Goal: Task Accomplishment & Management: Use online tool/utility

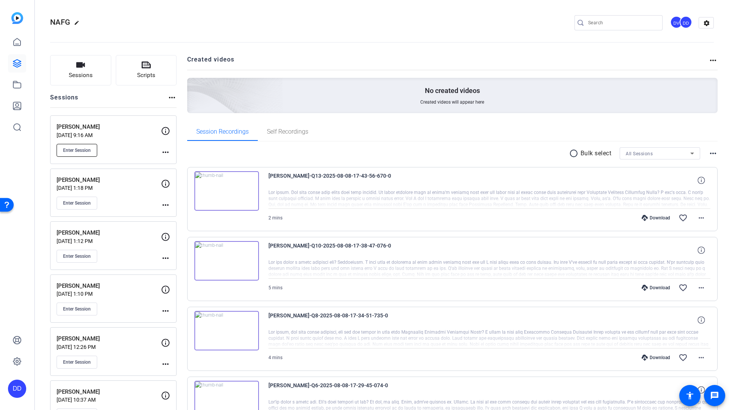
click at [80, 149] on span "Enter Session" at bounding box center [77, 150] width 28 height 6
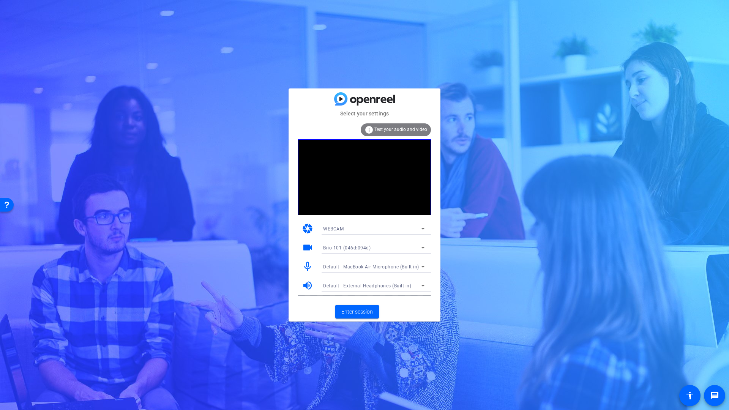
click at [355, 267] on span "Default - MacBook Air Microphone (Built-in)" at bounding box center [371, 266] width 96 height 5
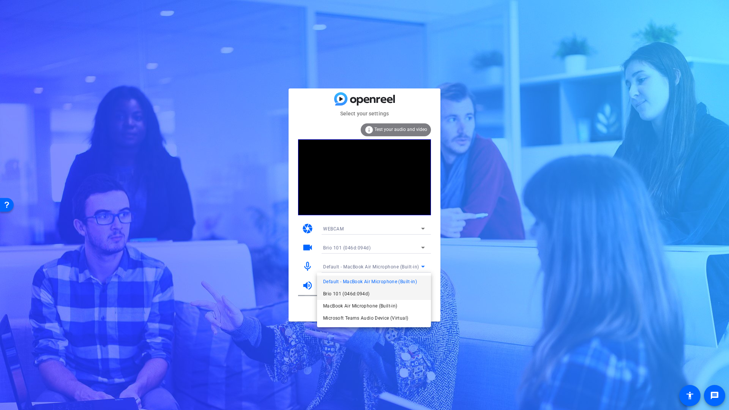
click at [361, 296] on span "Brio 101 (046d:094d)" at bounding box center [346, 293] width 47 height 9
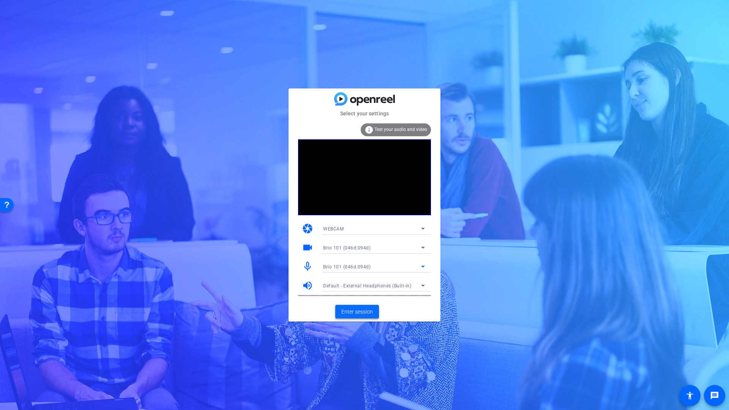
click at [356, 311] on span "Enter session" at bounding box center [356, 312] width 31 height 8
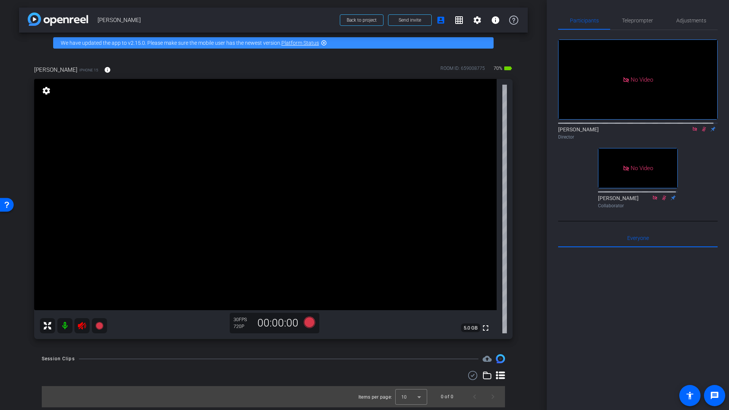
click at [691, 132] on icon at bounding box center [694, 128] width 6 height 5
click at [693, 132] on icon at bounding box center [695, 129] width 4 height 5
click at [80, 326] on icon at bounding box center [82, 326] width 8 height 8
click at [688, 22] on span "Adjustments" at bounding box center [691, 20] width 30 height 5
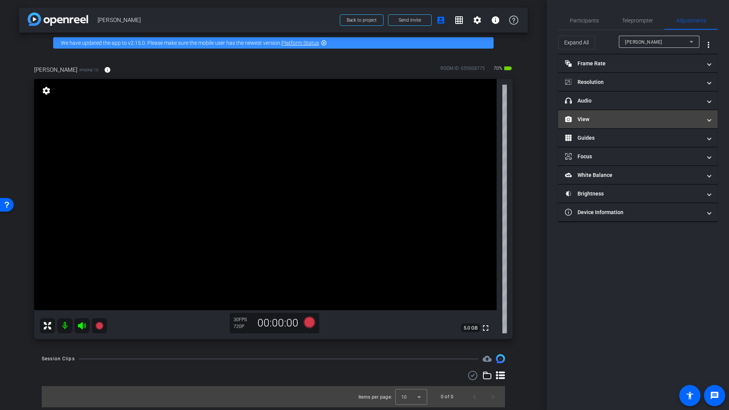
click at [603, 120] on mat-panel-title "View" at bounding box center [633, 119] width 137 height 8
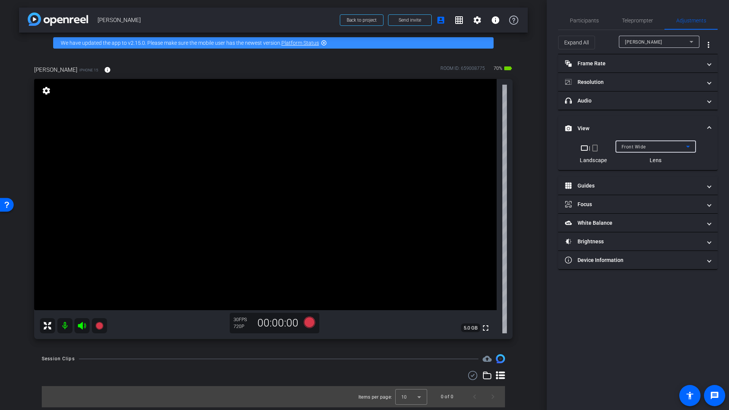
click at [634, 148] on span "Front Wide" at bounding box center [633, 146] width 24 height 5
click at [634, 162] on span "Back Wide" at bounding box center [633, 161] width 24 height 9
click at [679, 148] on div "Back Wide" at bounding box center [653, 146] width 65 height 9
click at [646, 175] on mat-option "Front Wide" at bounding box center [655, 174] width 80 height 12
click at [105, 69] on mat-icon "info" at bounding box center [107, 69] width 7 height 7
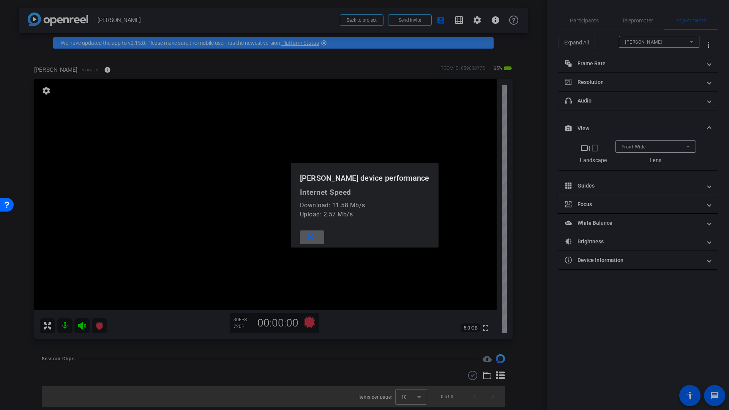
click at [314, 238] on mat-icon "close" at bounding box center [309, 236] width 9 height 9
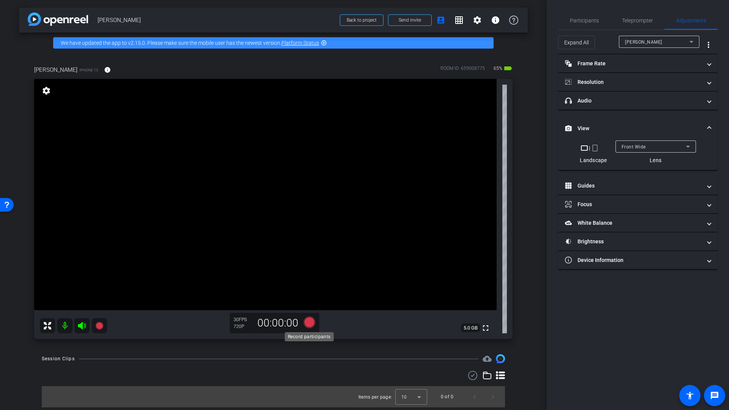
click at [310, 321] on icon at bounding box center [309, 321] width 11 height 11
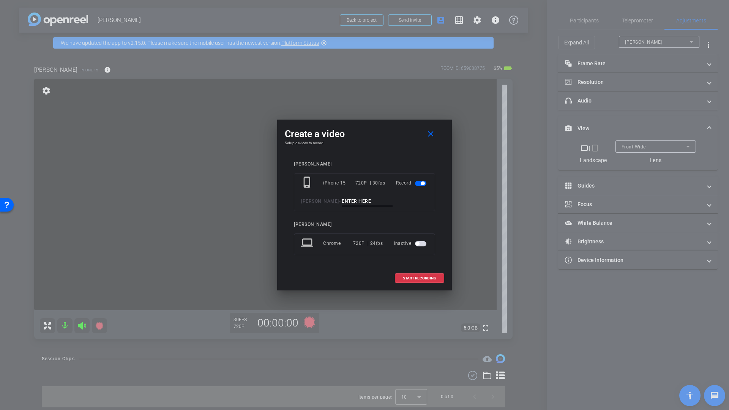
click at [357, 201] on input at bounding box center [367, 201] width 51 height 9
type input "Video test 1"
click at [421, 279] on span "START RECORDING" at bounding box center [419, 278] width 33 height 4
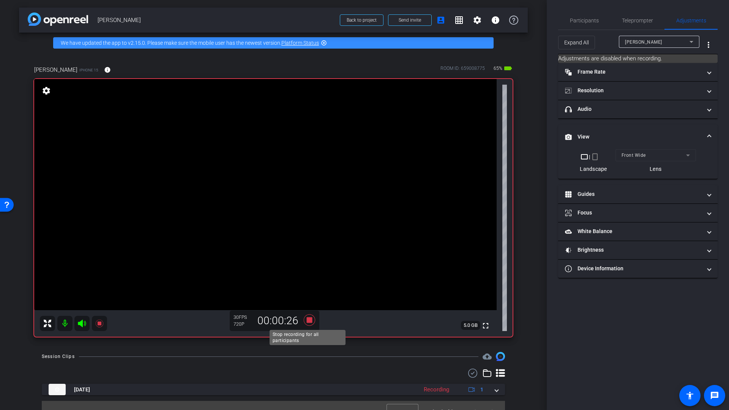
click at [307, 319] on icon at bounding box center [309, 319] width 11 height 11
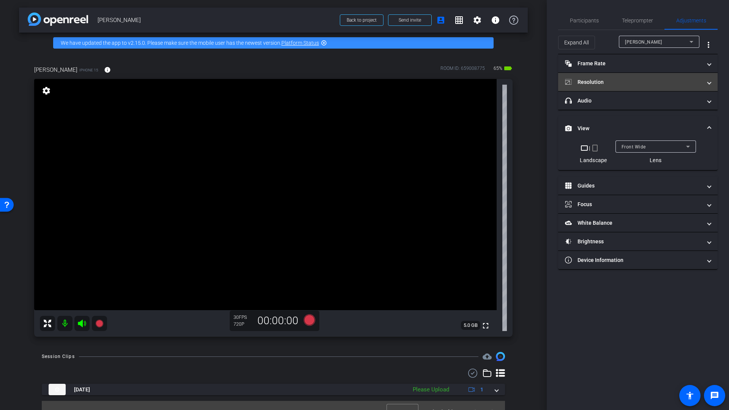
click at [620, 85] on mat-panel-title "Resolution" at bounding box center [633, 82] width 137 height 8
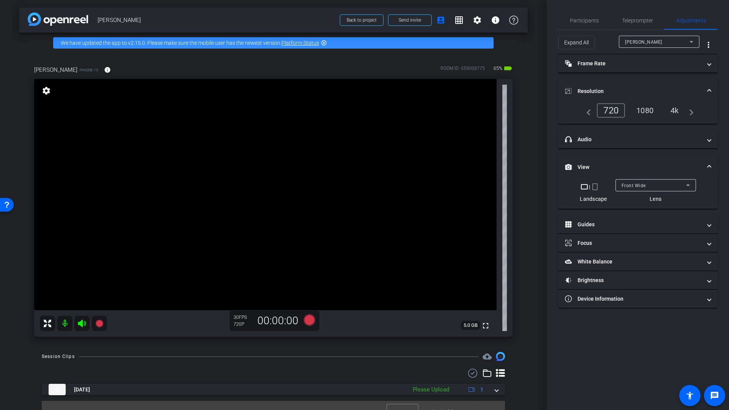
click at [647, 110] on div "1080" at bounding box center [644, 110] width 28 height 13
click at [307, 319] on icon at bounding box center [309, 319] width 11 height 11
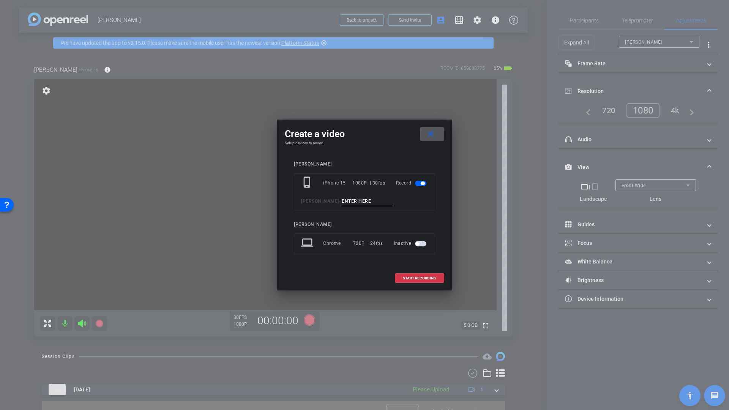
click at [369, 203] on input at bounding box center [367, 201] width 51 height 9
type input "Video 2"
click at [430, 276] on span "START RECORDING" at bounding box center [419, 278] width 33 height 4
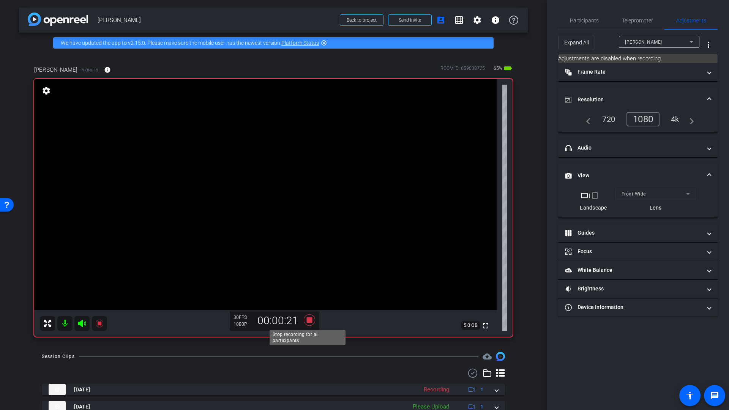
click at [308, 322] on icon at bounding box center [309, 319] width 11 height 11
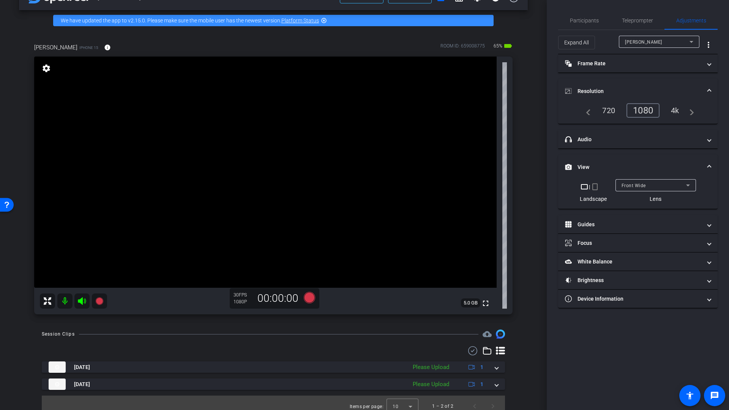
scroll to position [29, 0]
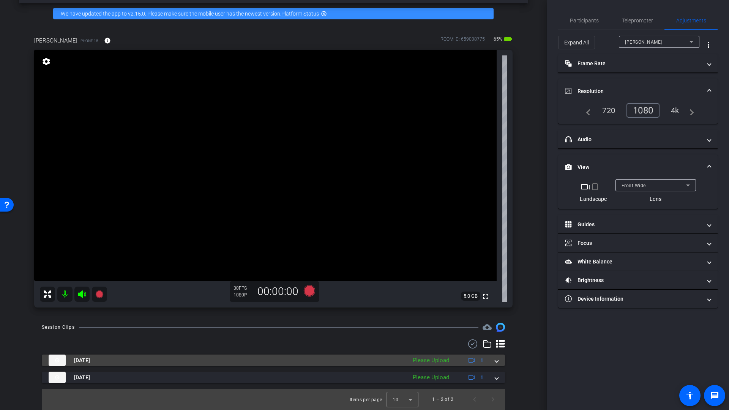
click at [495, 362] on span at bounding box center [496, 360] width 3 height 8
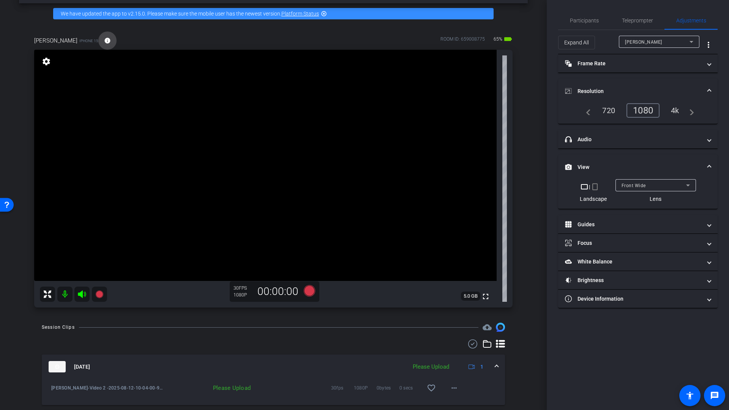
click at [104, 41] on mat-icon "info" at bounding box center [107, 40] width 7 height 7
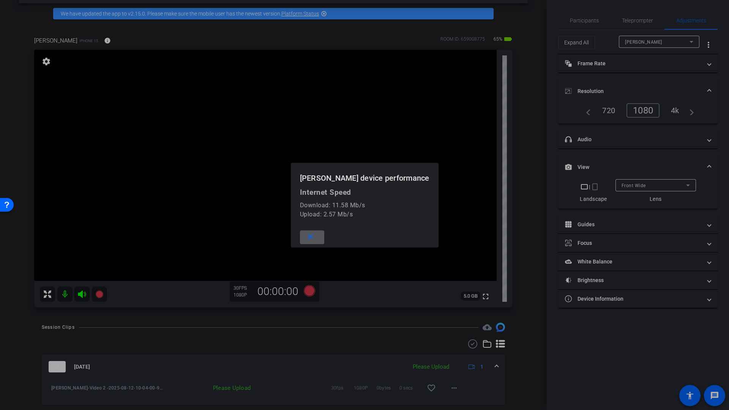
click at [104, 41] on div at bounding box center [364, 205] width 729 height 410
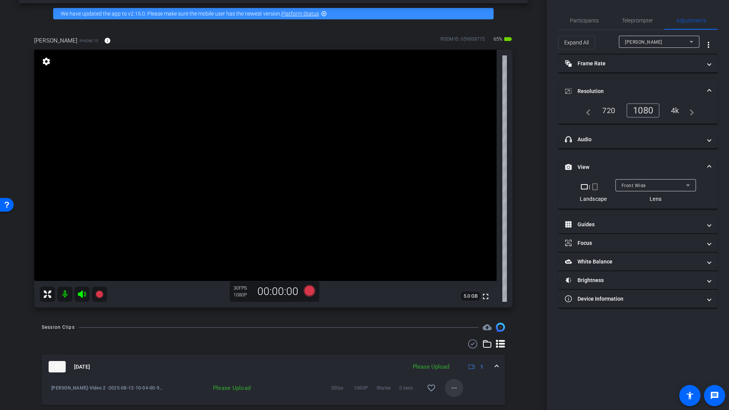
click at [451, 389] on mat-icon "more_horiz" at bounding box center [453, 387] width 9 height 9
click at [457, 353] on span "Upload" at bounding box center [462, 353] width 30 height 9
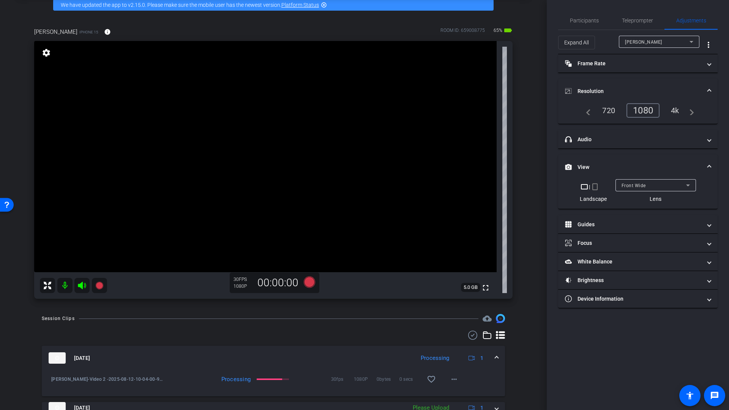
scroll to position [39, 0]
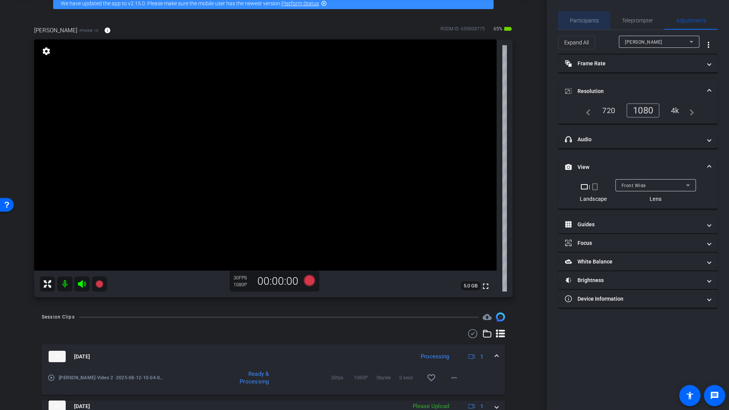
click at [579, 23] on span "Participants" at bounding box center [584, 20] width 29 height 5
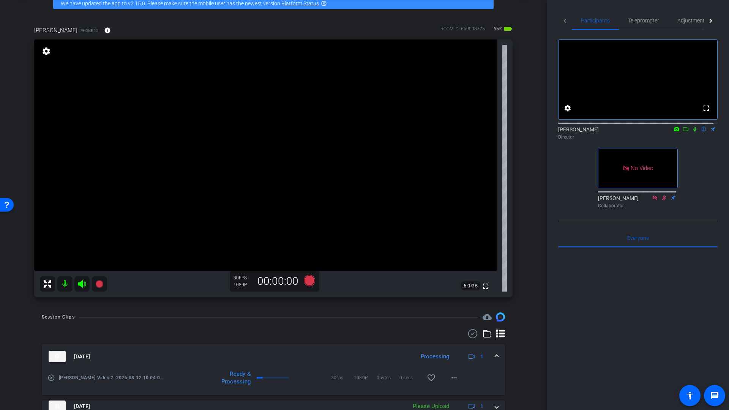
click at [693, 132] on icon at bounding box center [694, 129] width 3 height 5
click at [691, 132] on icon at bounding box center [694, 128] width 6 height 5
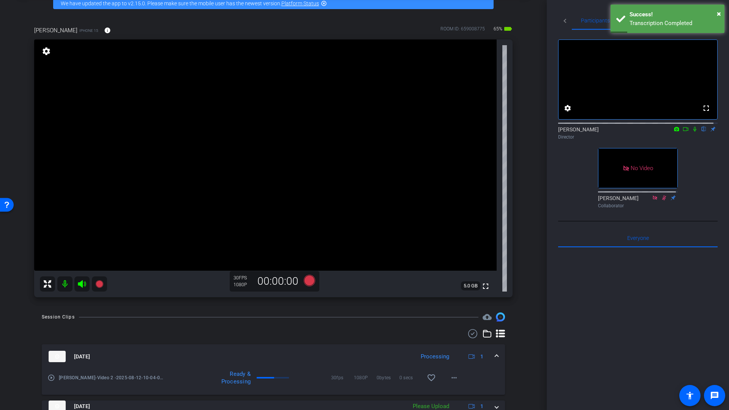
click at [691, 132] on icon at bounding box center [694, 128] width 6 height 5
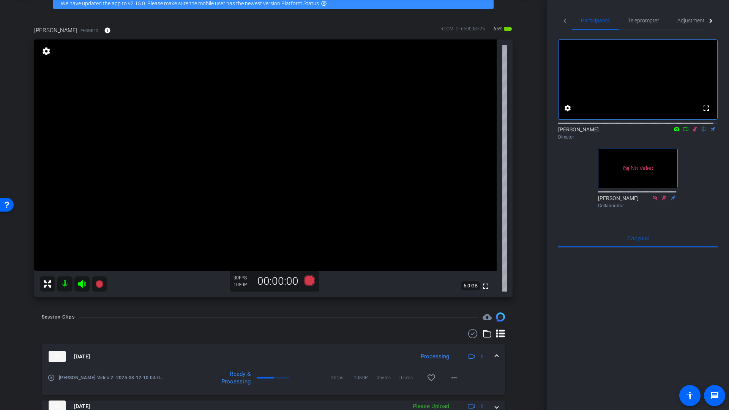
click at [78, 284] on icon at bounding box center [82, 284] width 8 height 8
click at [62, 285] on mat-icon at bounding box center [64, 283] width 15 height 15
click at [52, 378] on mat-icon "play_circle_outline" at bounding box center [51, 378] width 8 height 8
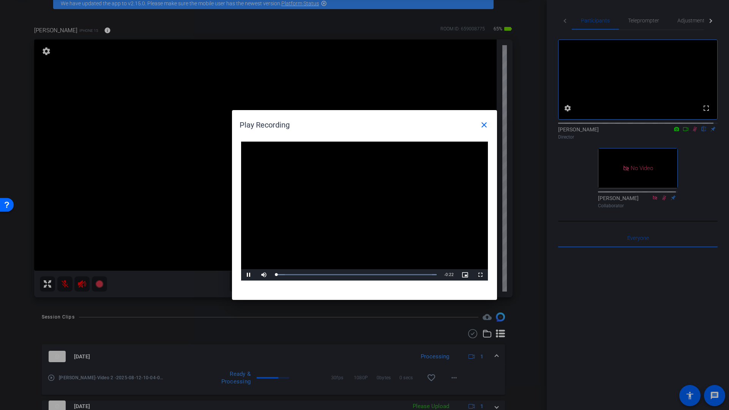
click at [357, 208] on video "Video Player" at bounding box center [364, 211] width 247 height 139
click at [248, 275] on span "Video Player" at bounding box center [248, 275] width 15 height 0
click at [485, 122] on mat-icon "close" at bounding box center [483, 124] width 9 height 9
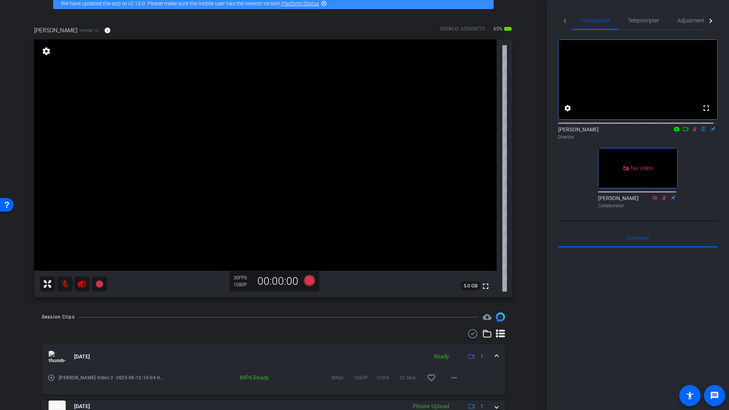
click at [691, 132] on icon at bounding box center [694, 128] width 6 height 5
drag, startPoint x: 65, startPoint y: 287, endPoint x: 76, endPoint y: 285, distance: 11.6
click at [65, 286] on mat-icon at bounding box center [64, 283] width 15 height 15
click at [79, 284] on icon at bounding box center [82, 284] width 8 height 8
click at [682, 132] on icon at bounding box center [685, 128] width 6 height 5
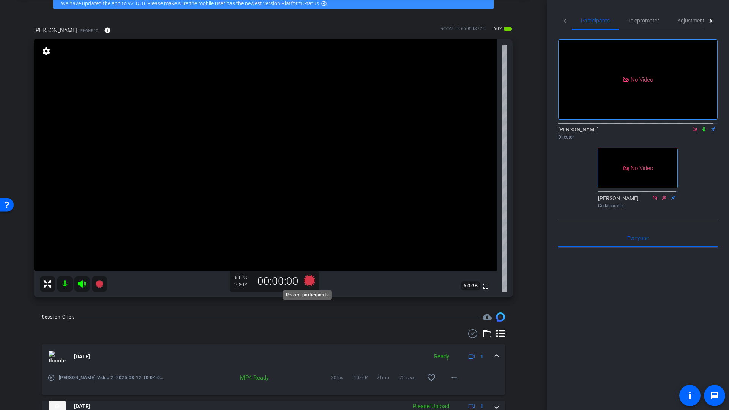
click at [308, 280] on icon at bounding box center [309, 280] width 11 height 11
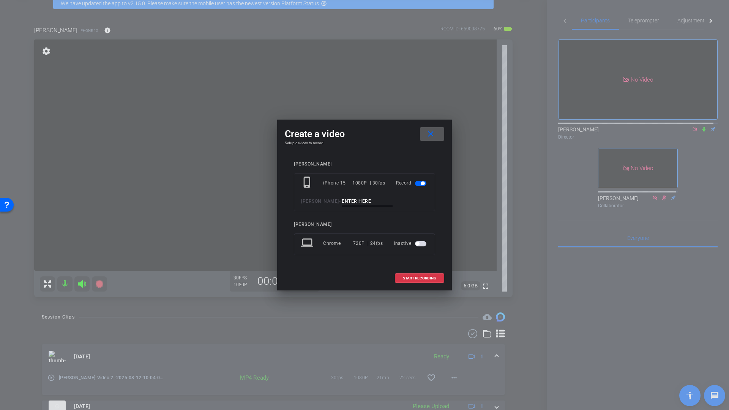
click at [344, 203] on input at bounding box center [367, 201] width 51 height 9
type input "Smile Shot"
click at [412, 277] on span "START RECORDING" at bounding box center [419, 278] width 33 height 4
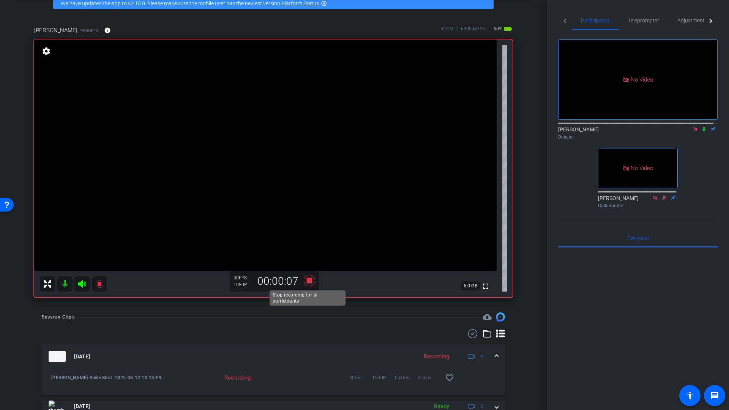
click at [307, 280] on icon at bounding box center [309, 280] width 11 height 11
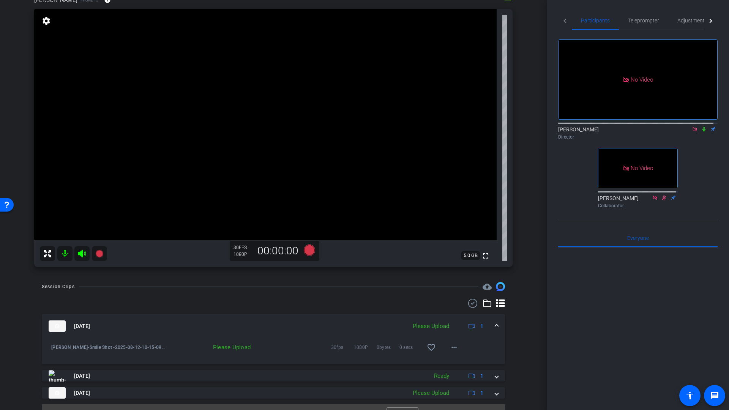
scroll to position [85, 0]
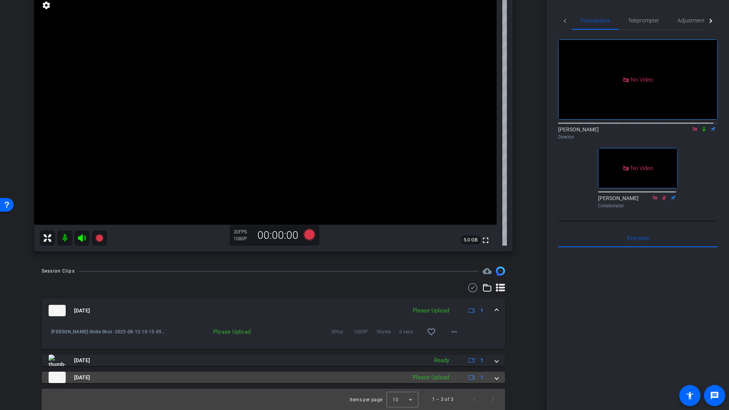
click at [495, 379] on span at bounding box center [496, 377] width 3 height 8
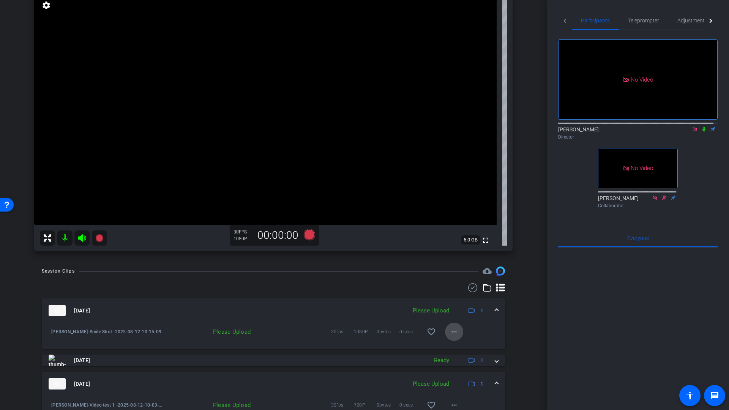
click at [450, 333] on mat-icon "more_horiz" at bounding box center [453, 331] width 9 height 9
click at [450, 347] on span "Upload" at bounding box center [462, 347] width 30 height 9
click at [308, 234] on icon at bounding box center [309, 234] width 11 height 11
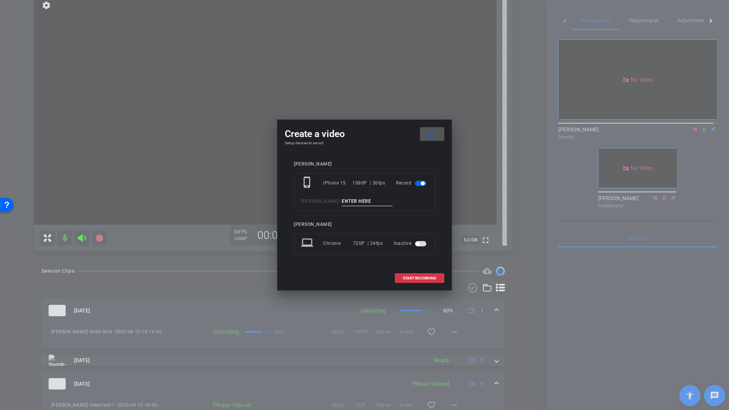
click at [365, 203] on input at bounding box center [367, 201] width 51 height 9
type input "Q1"
click at [414, 278] on span "START RECORDING" at bounding box center [419, 278] width 33 height 4
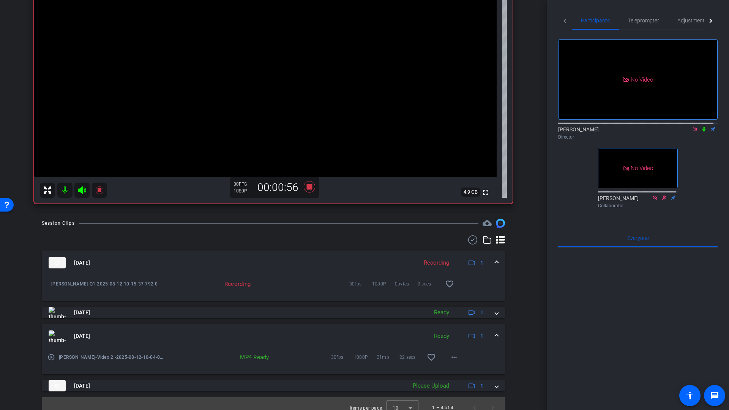
scroll to position [142, 0]
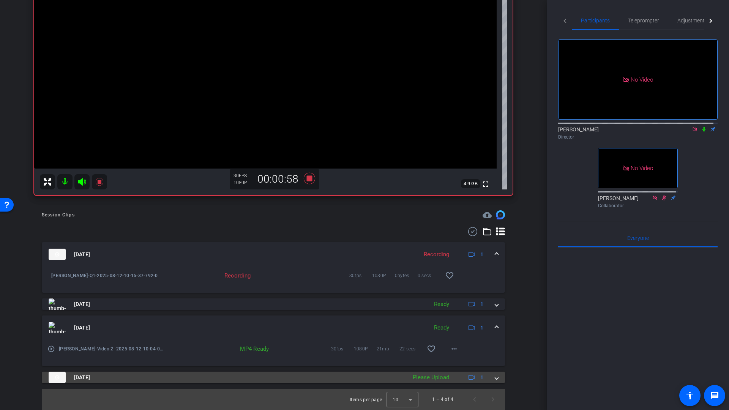
click at [495, 379] on span at bounding box center [496, 377] width 3 height 8
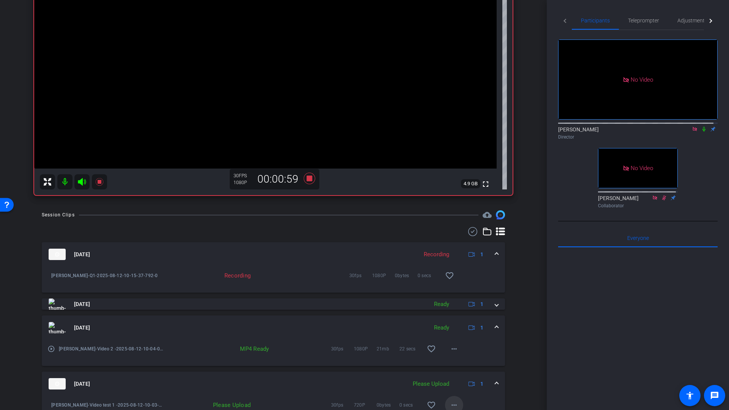
click at [452, 404] on mat-icon "more_horiz" at bounding box center [453, 404] width 9 height 9
click at [536, 138] on div at bounding box center [364, 205] width 729 height 410
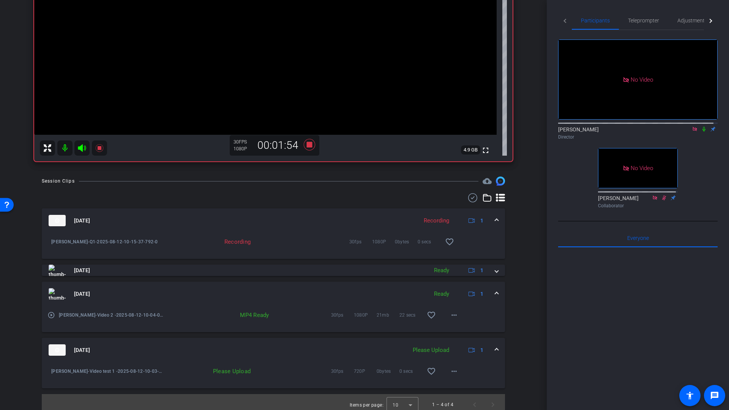
scroll to position [181, 0]
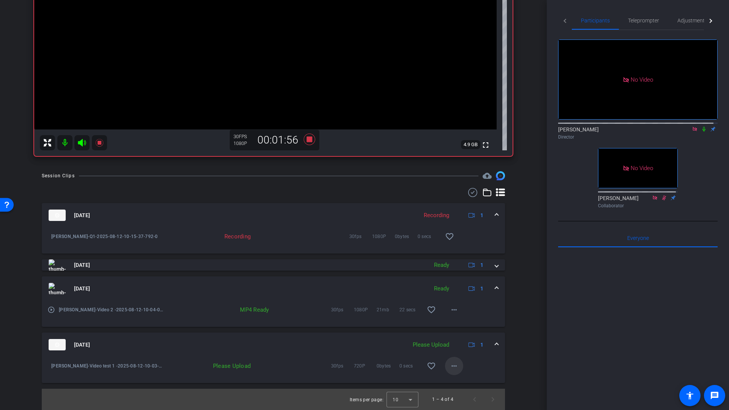
click at [453, 367] on mat-icon "more_horiz" at bounding box center [453, 365] width 9 height 9
click at [461, 383] on span "Upload" at bounding box center [462, 381] width 30 height 9
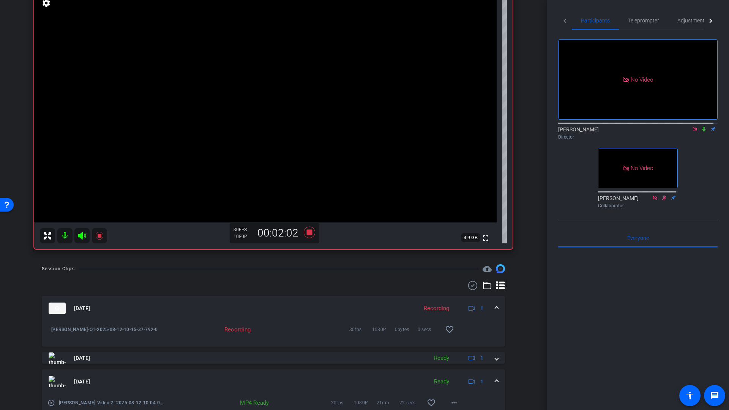
scroll to position [84, 0]
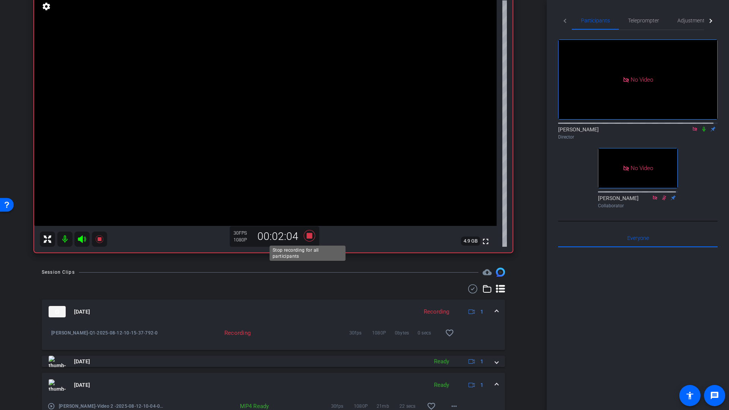
click at [306, 236] on icon at bounding box center [309, 235] width 11 height 11
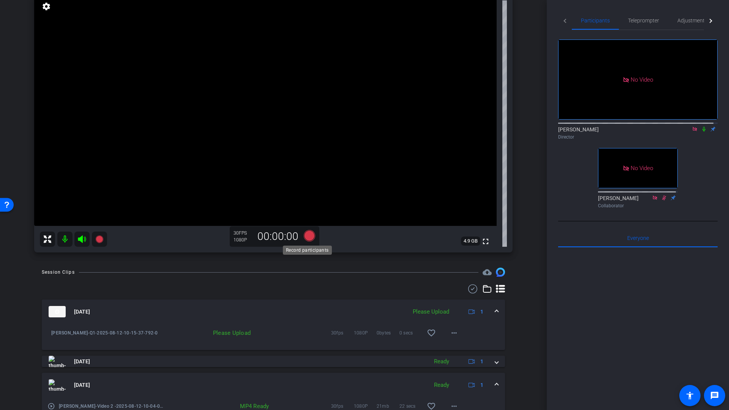
click at [307, 237] on icon at bounding box center [309, 235] width 11 height 11
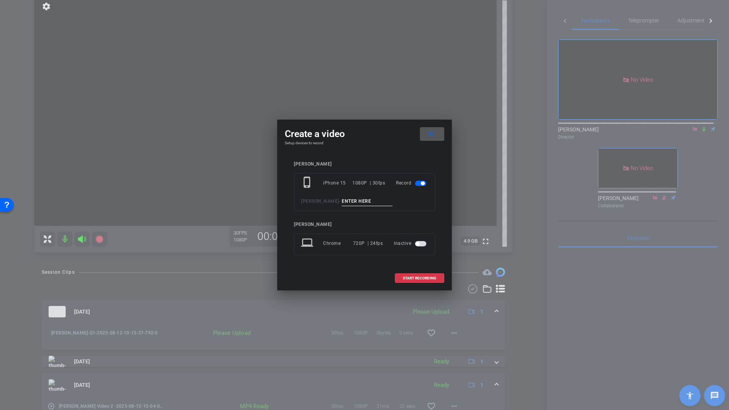
click at [352, 200] on input at bounding box center [367, 201] width 51 height 9
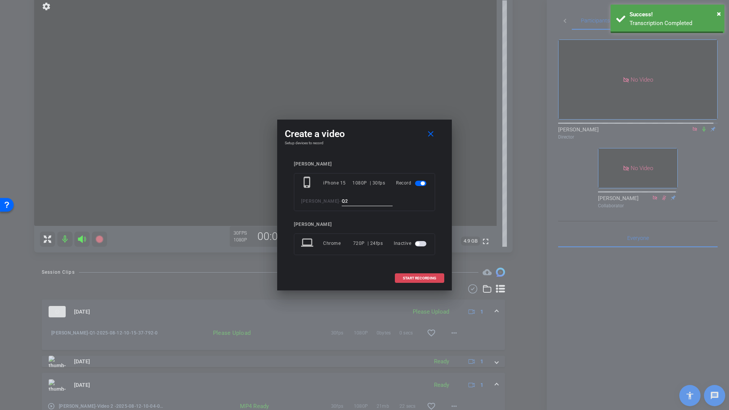
type input "Q2"
click at [422, 279] on span "START RECORDING" at bounding box center [419, 278] width 33 height 4
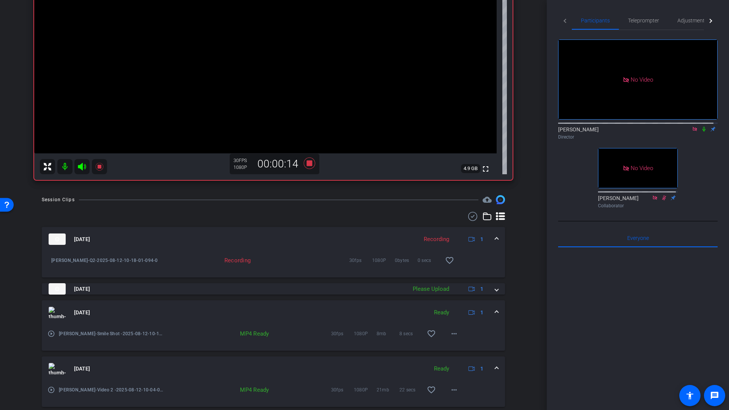
scroll to position [198, 0]
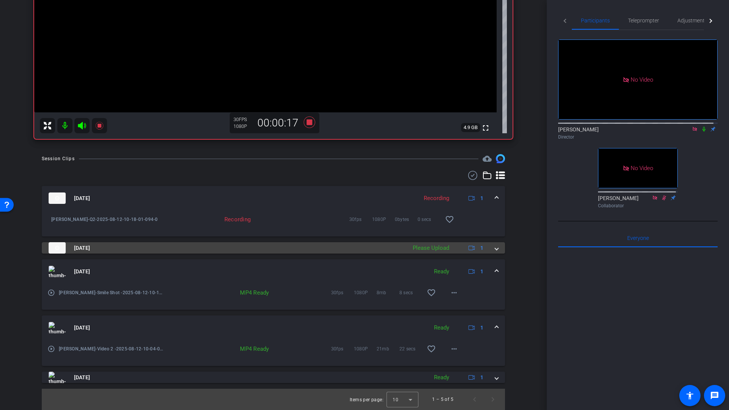
click at [495, 249] on span at bounding box center [496, 248] width 3 height 8
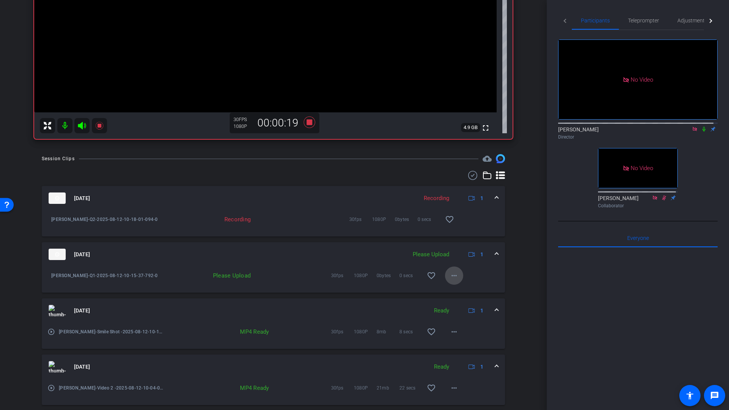
click at [449, 275] on mat-icon "more_horiz" at bounding box center [453, 275] width 9 height 9
click at [452, 290] on span "Upload" at bounding box center [462, 291] width 30 height 9
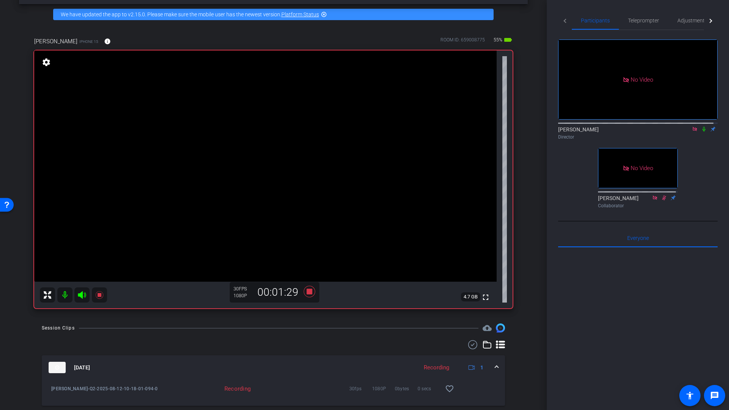
scroll to position [28, 0]
click at [308, 292] on icon at bounding box center [309, 291] width 11 height 11
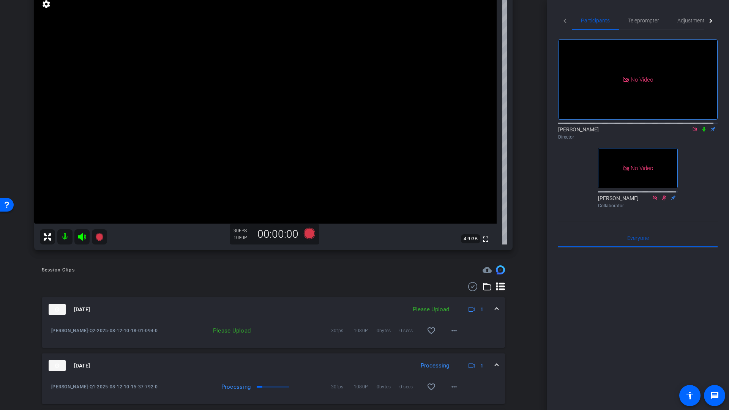
scroll to position [162, 0]
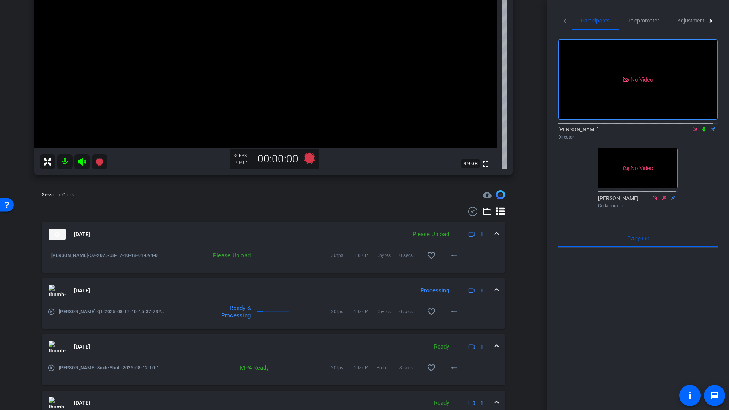
click at [50, 368] on mat-icon "play_circle_outline" at bounding box center [51, 368] width 8 height 8
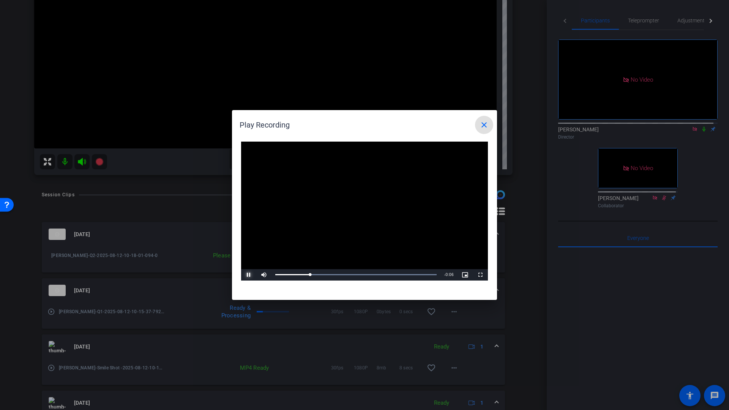
click at [249, 275] on span "Video Player" at bounding box center [248, 275] width 15 height 0
click at [486, 126] on mat-icon "close" at bounding box center [483, 124] width 9 height 9
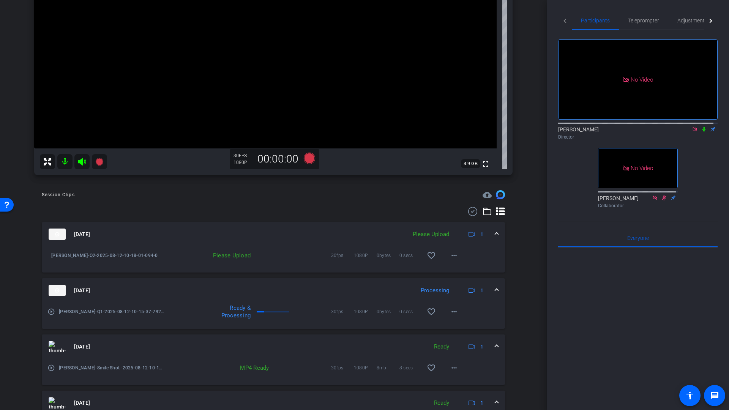
click at [53, 368] on mat-icon "play_circle_outline" at bounding box center [51, 368] width 8 height 8
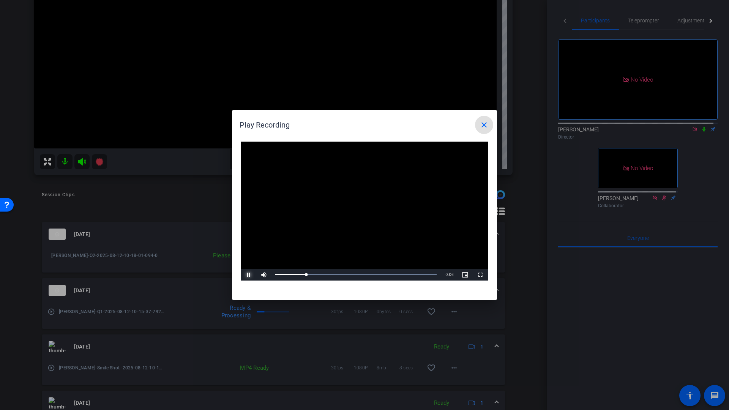
click at [250, 275] on span "Video Player" at bounding box center [248, 275] width 15 height 0
click at [485, 124] on mat-icon "close" at bounding box center [483, 124] width 9 height 9
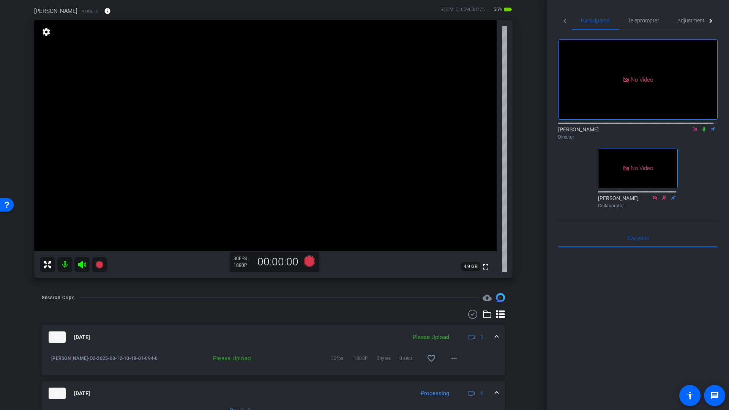
scroll to position [174, 0]
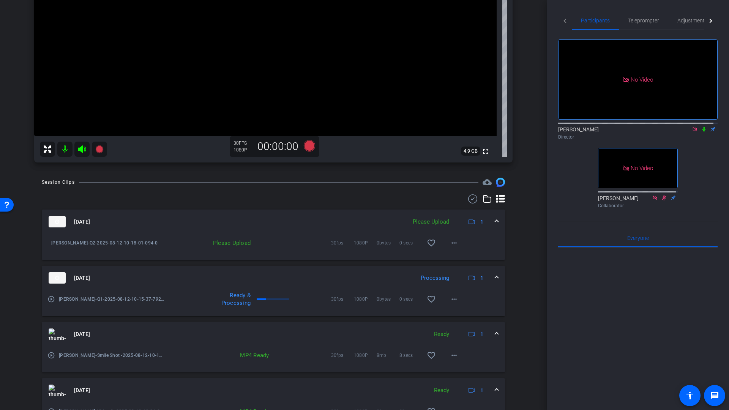
click at [49, 354] on mat-icon "play_circle_outline" at bounding box center [51, 355] width 8 height 8
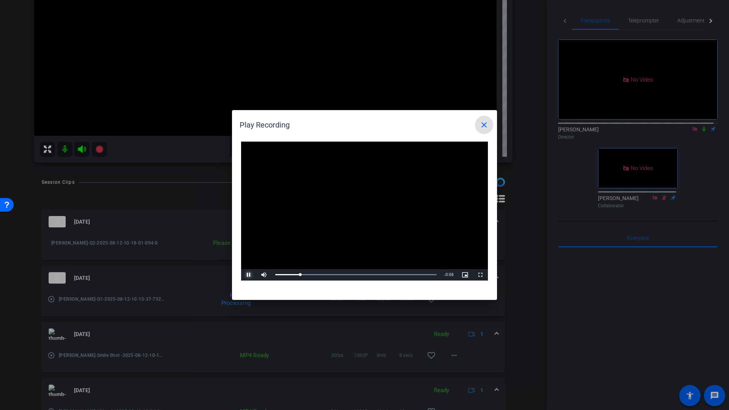
click at [251, 275] on span "Video Player" at bounding box center [248, 275] width 15 height 0
click at [486, 125] on mat-icon "close" at bounding box center [483, 124] width 9 height 9
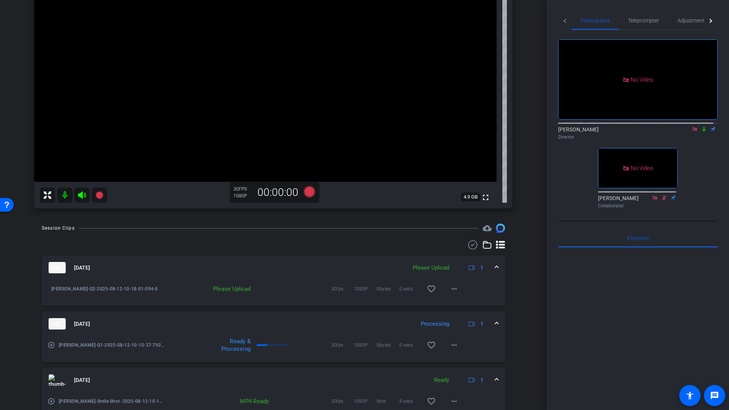
scroll to position [237, 0]
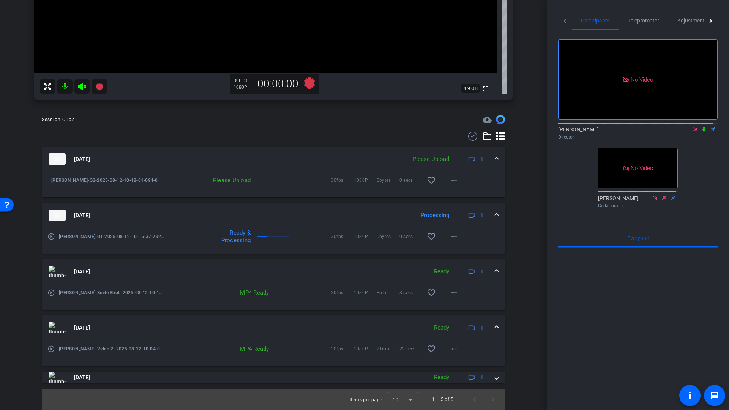
click at [52, 291] on mat-icon "play_circle_outline" at bounding box center [51, 293] width 8 height 8
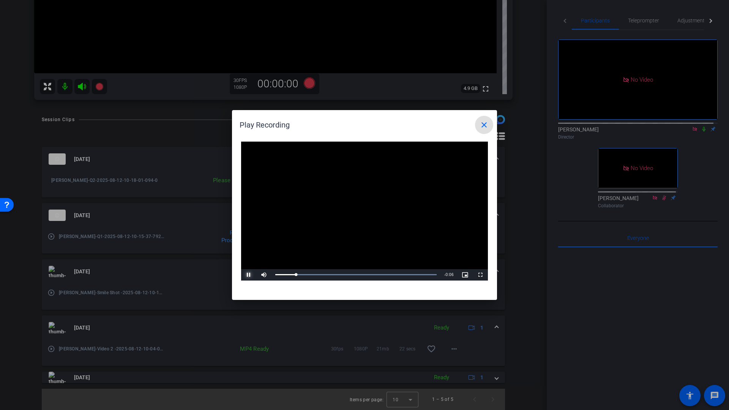
click at [247, 275] on span "Video Player" at bounding box center [248, 275] width 15 height 0
click at [484, 124] on mat-icon "close" at bounding box center [483, 124] width 9 height 9
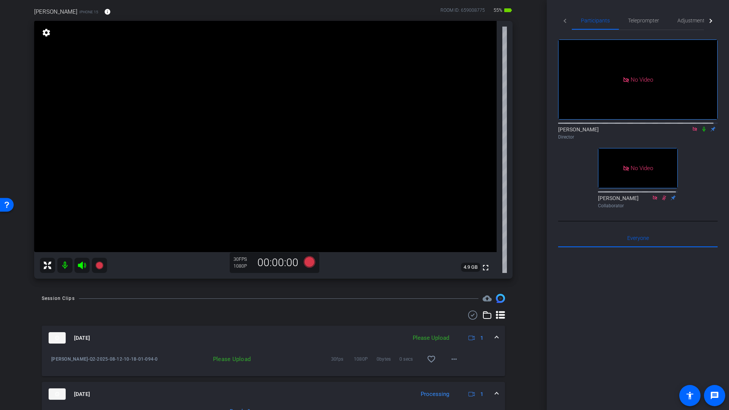
scroll to position [31, 0]
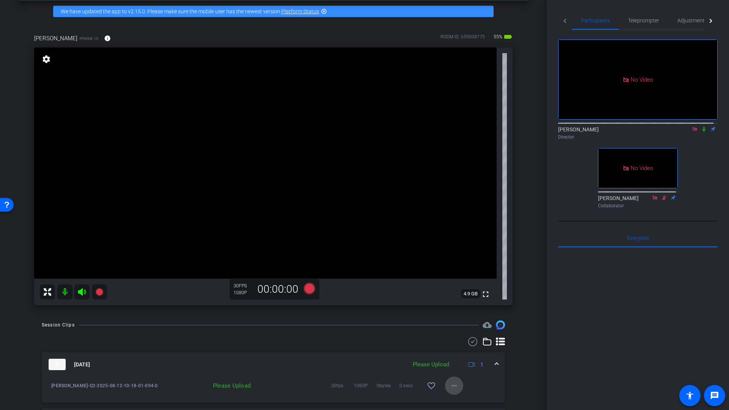
click at [452, 389] on mat-icon "more_horiz" at bounding box center [453, 385] width 9 height 9
click at [460, 352] on span "Upload" at bounding box center [462, 350] width 30 height 9
click at [310, 290] on icon at bounding box center [309, 288] width 11 height 11
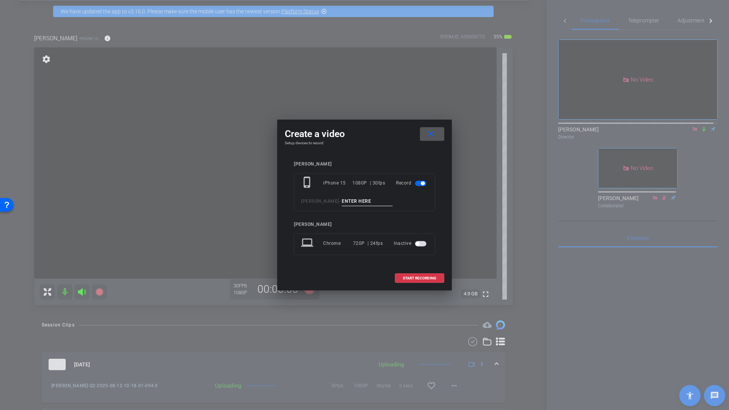
click at [356, 201] on input at bounding box center [367, 201] width 51 height 9
type input "Q3"
click at [406, 277] on span "START RECORDING" at bounding box center [419, 278] width 33 height 4
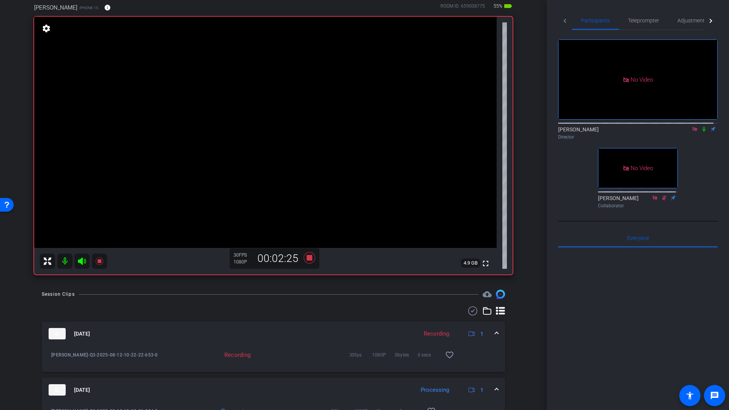
scroll to position [61, 0]
click at [308, 260] on icon at bounding box center [309, 258] width 11 height 11
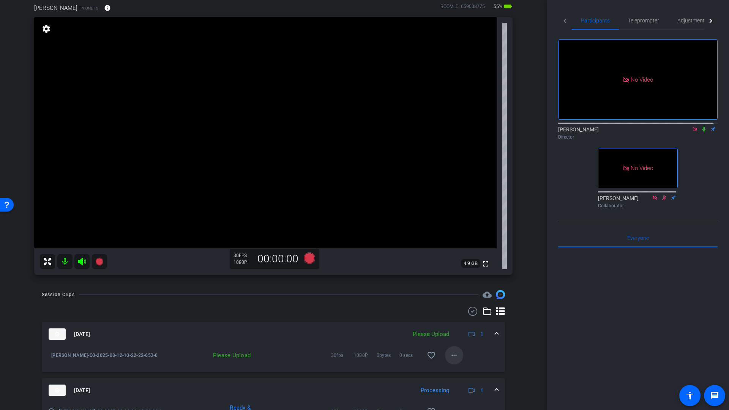
scroll to position [62, 0]
click at [452, 355] on mat-icon "more_horiz" at bounding box center [453, 354] width 9 height 9
click at [455, 373] on span "Upload" at bounding box center [462, 370] width 30 height 9
click at [308, 256] on icon at bounding box center [309, 257] width 11 height 11
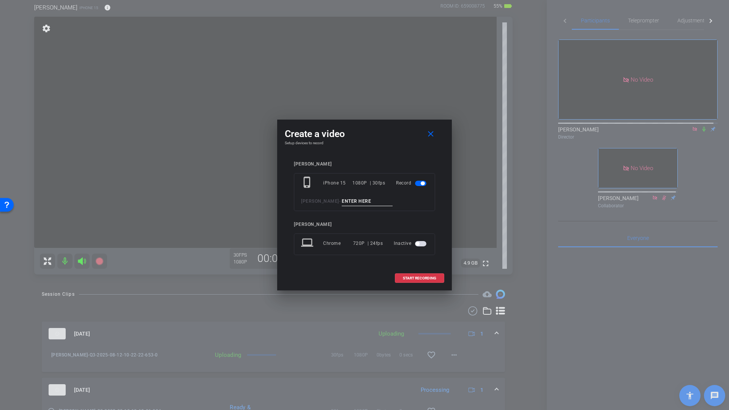
click at [360, 201] on input at bounding box center [367, 201] width 51 height 9
click at [349, 202] on input "Q5" at bounding box center [367, 201] width 51 height 9
type input "Q4"
click at [410, 278] on span "START RECORDING" at bounding box center [419, 278] width 33 height 4
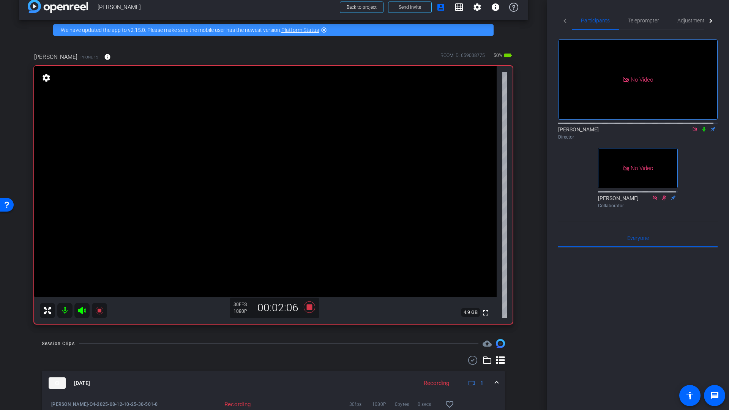
scroll to position [0, 0]
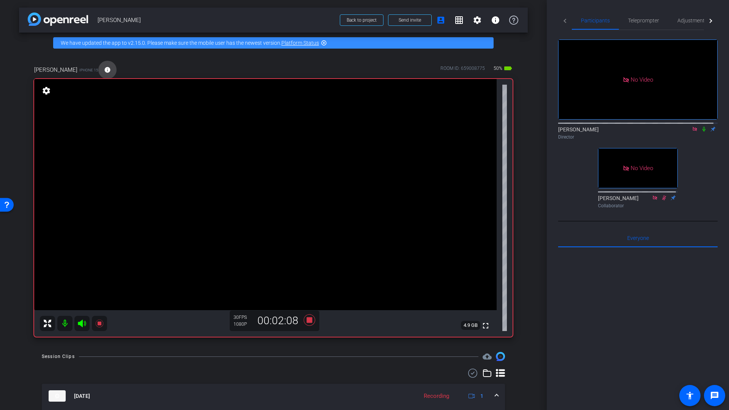
click at [105, 70] on mat-icon "info" at bounding box center [107, 69] width 7 height 7
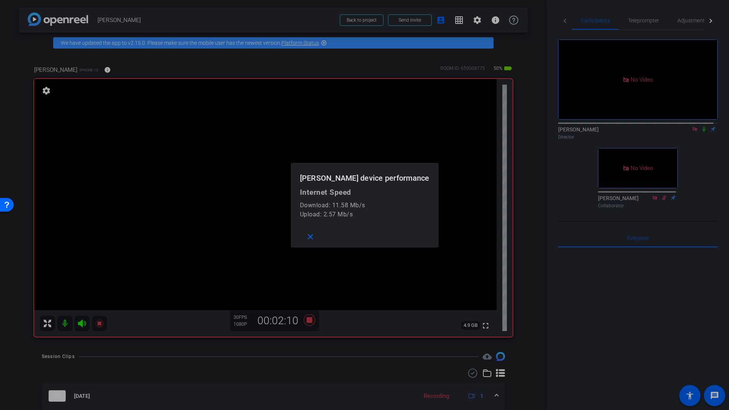
click at [106, 69] on div at bounding box center [364, 205] width 729 height 410
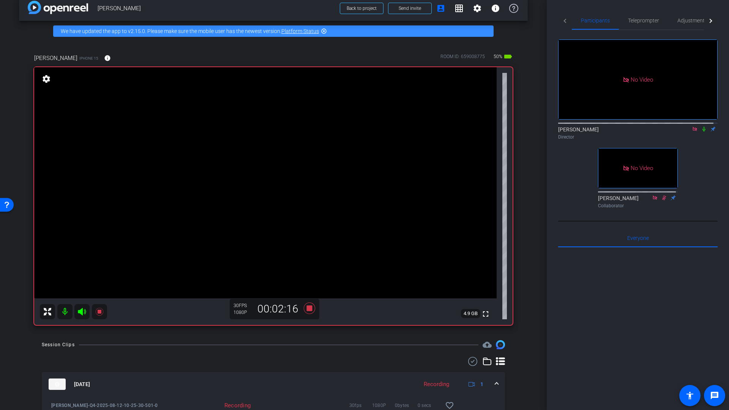
scroll to position [10, 0]
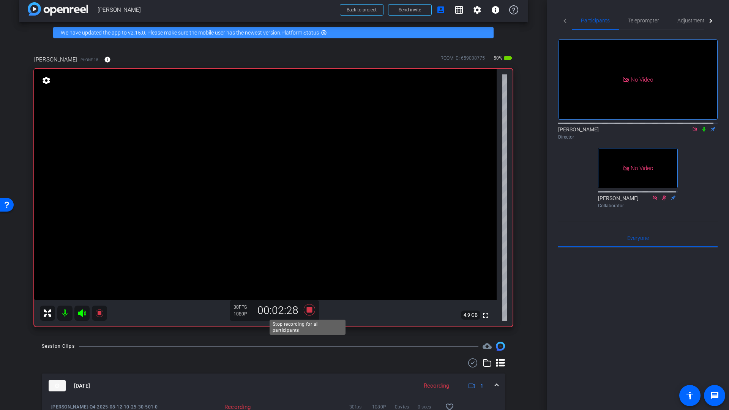
click at [308, 310] on icon at bounding box center [309, 309] width 11 height 11
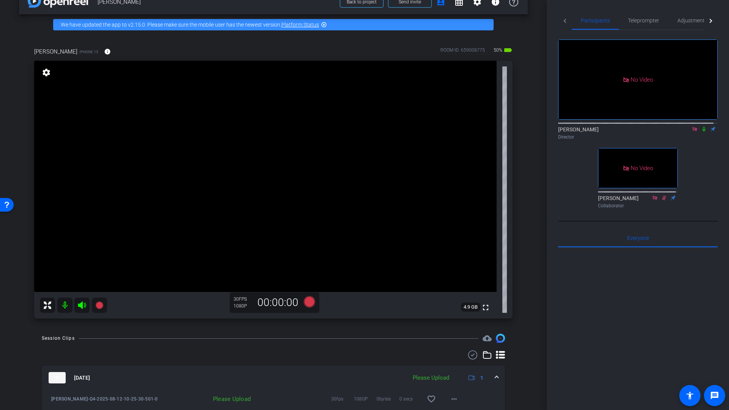
scroll to position [69, 0]
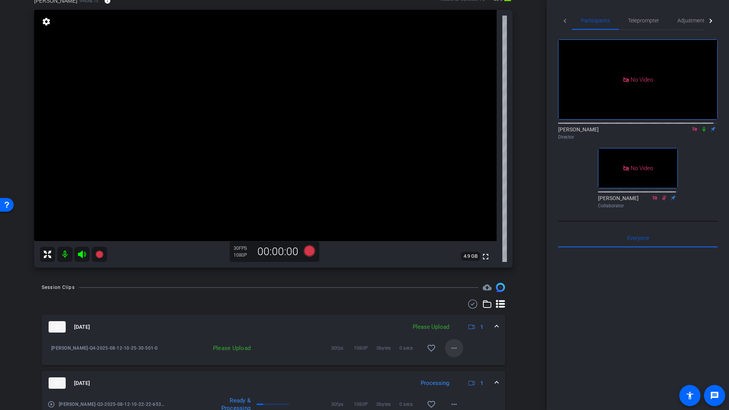
click at [452, 350] on mat-icon "more_horiz" at bounding box center [453, 347] width 9 height 9
click at [454, 364] on span "Upload" at bounding box center [462, 363] width 30 height 9
click at [309, 252] on icon at bounding box center [309, 250] width 11 height 11
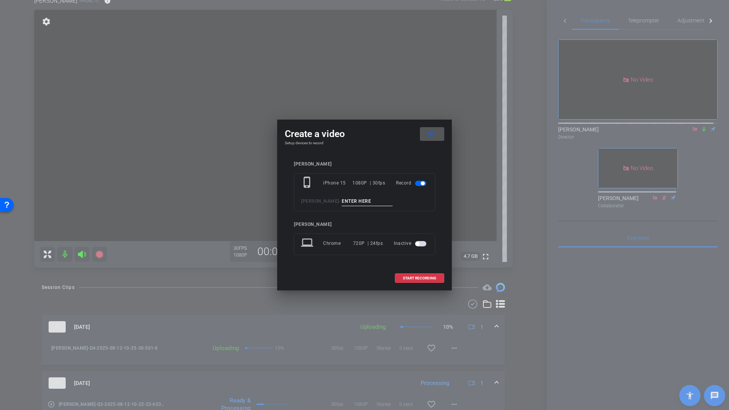
click at [358, 201] on input at bounding box center [367, 201] width 51 height 9
type input "Q5"
click at [417, 275] on span at bounding box center [419, 278] width 49 height 18
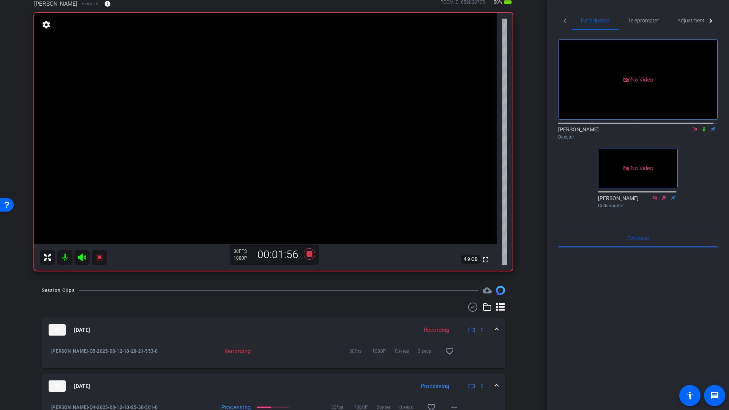
scroll to position [117, 0]
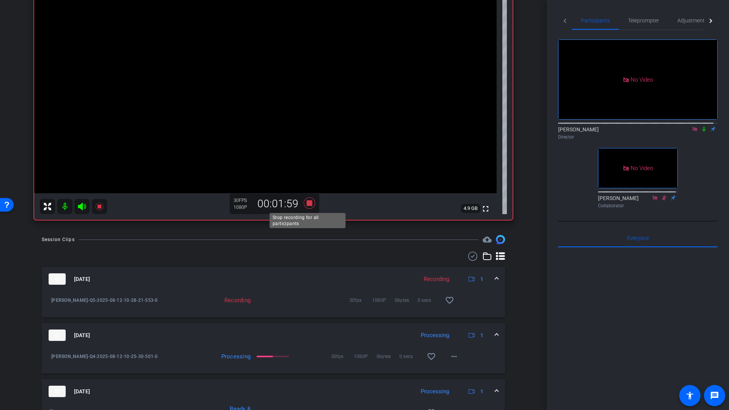
click at [310, 202] on icon at bounding box center [309, 202] width 11 height 11
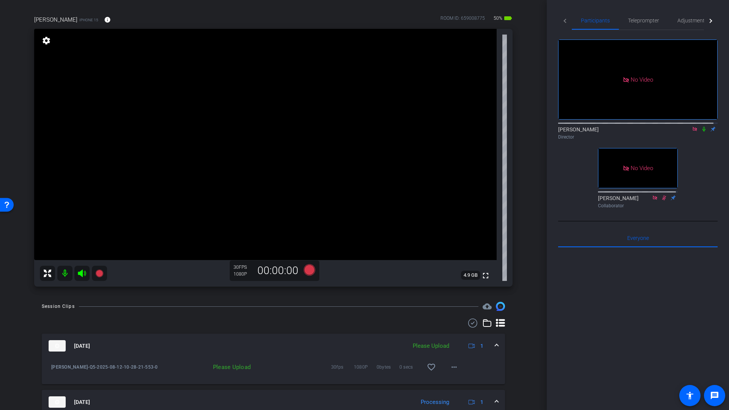
scroll to position [50, 0]
click at [449, 369] on mat-icon "more_horiz" at bounding box center [453, 367] width 9 height 9
click at [452, 383] on span "Upload" at bounding box center [462, 383] width 30 height 9
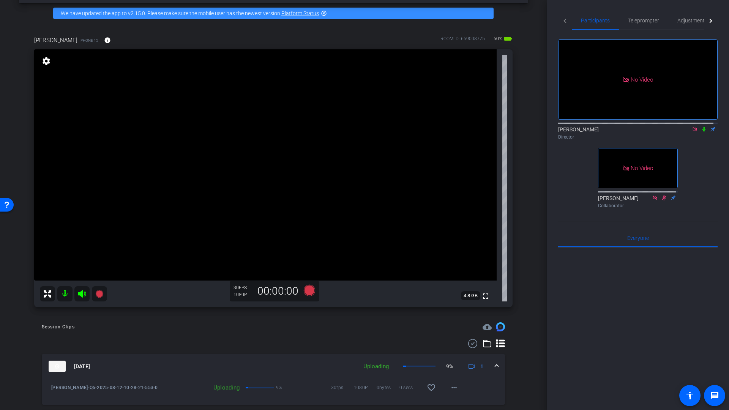
scroll to position [28, 0]
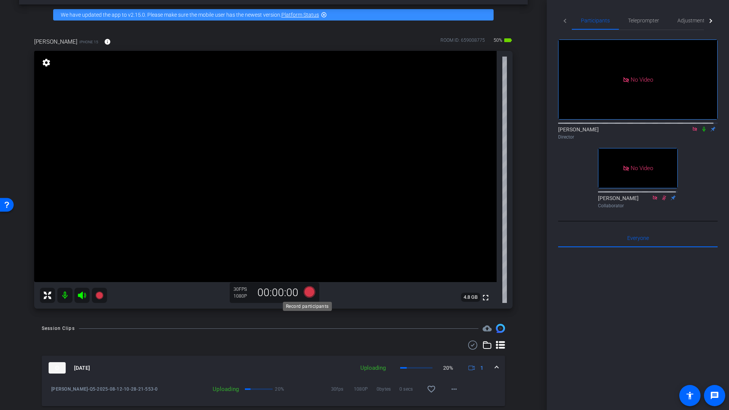
click at [306, 293] on icon at bounding box center [309, 291] width 11 height 11
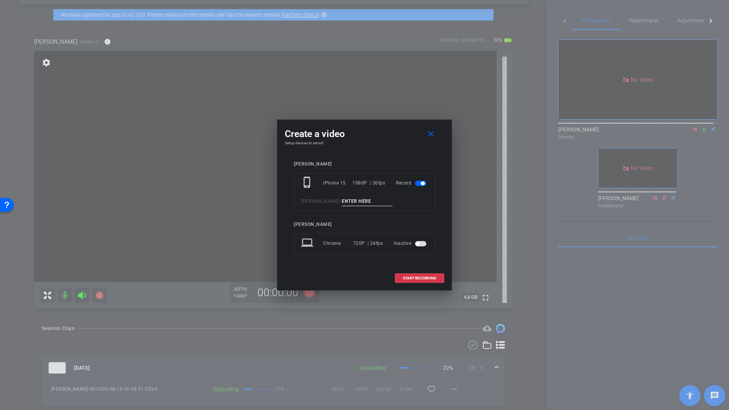
click at [356, 200] on input at bounding box center [367, 201] width 51 height 9
type input "Q6"
click at [409, 280] on span at bounding box center [419, 278] width 49 height 18
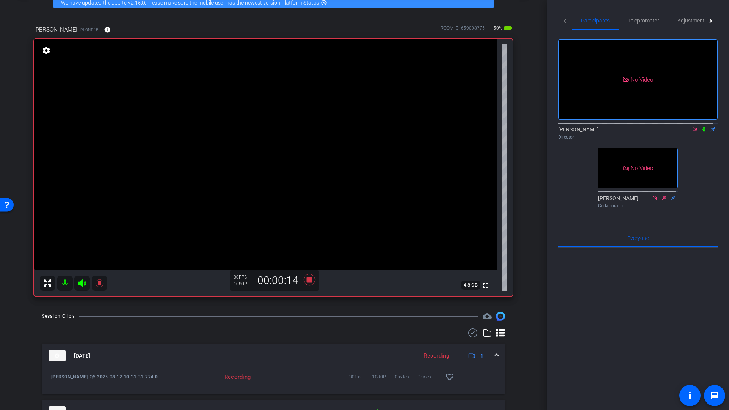
scroll to position [59, 0]
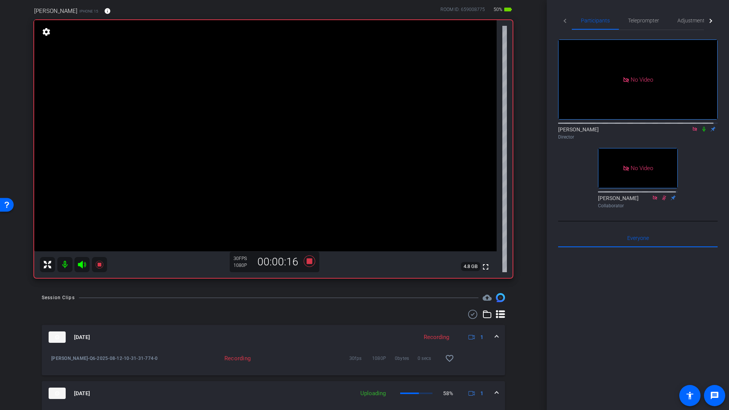
click at [700, 132] on icon at bounding box center [703, 128] width 6 height 5
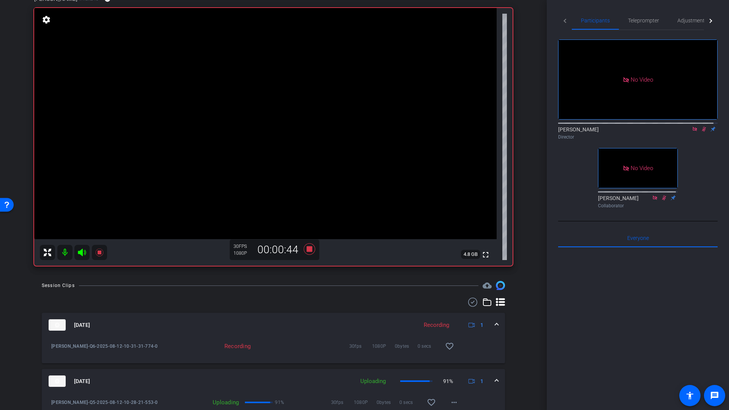
scroll to position [0, 0]
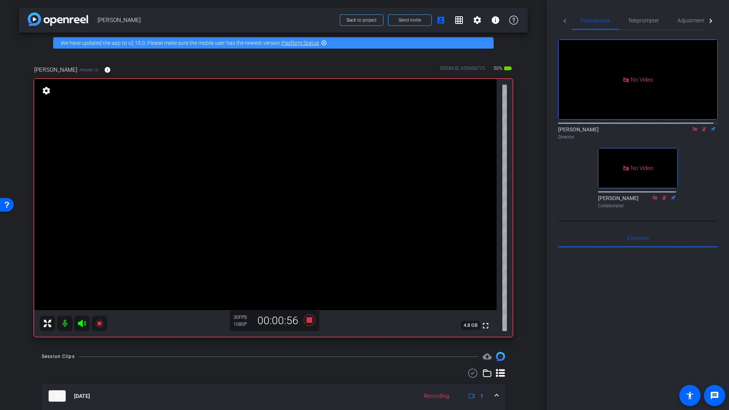
click at [701, 132] on icon at bounding box center [703, 128] width 6 height 5
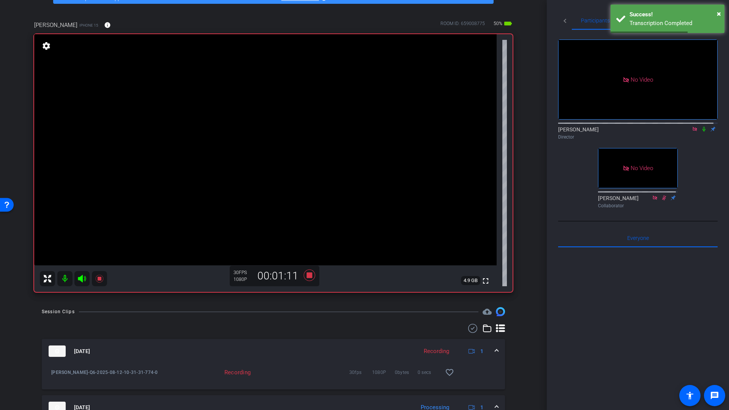
scroll to position [30, 0]
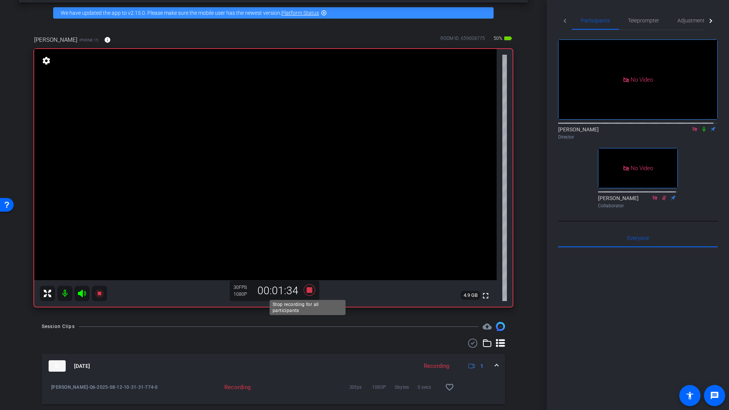
click at [310, 290] on icon at bounding box center [309, 289] width 11 height 11
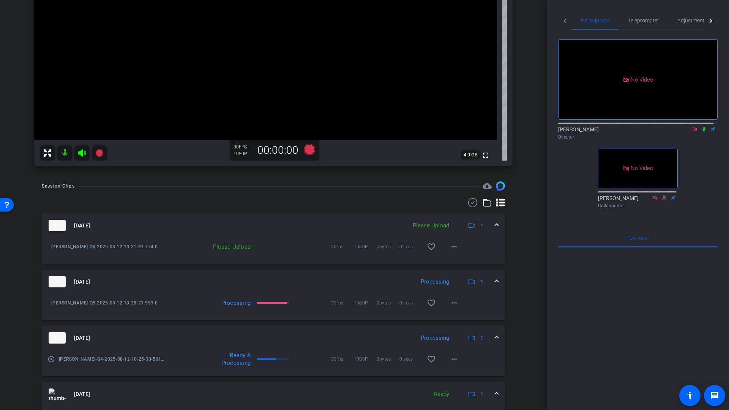
scroll to position [189, 0]
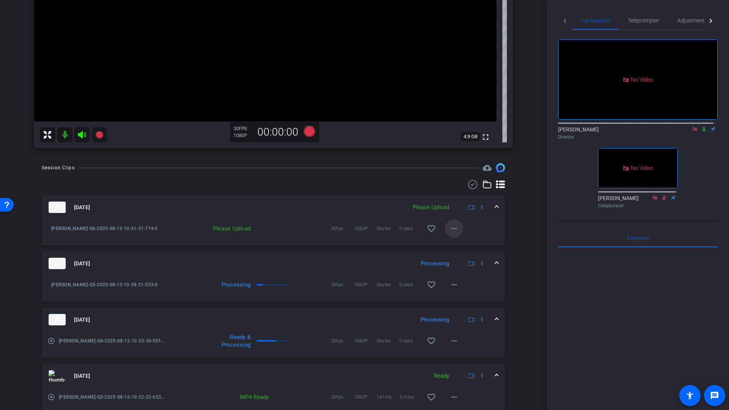
click at [451, 228] on mat-icon "more_horiz" at bounding box center [453, 228] width 9 height 9
click at [461, 246] on span "Upload" at bounding box center [462, 244] width 30 height 9
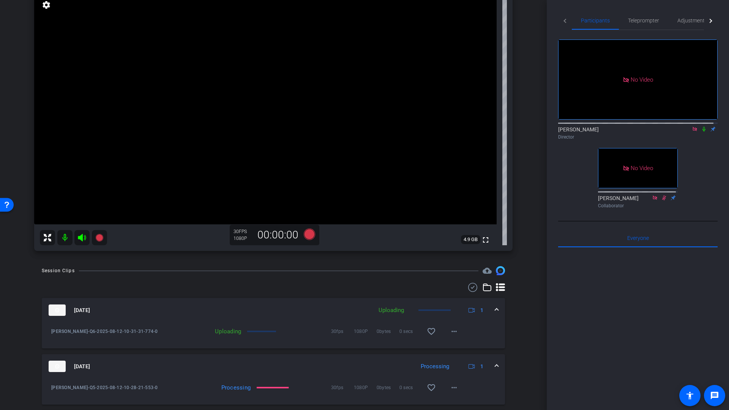
scroll to position [46, 0]
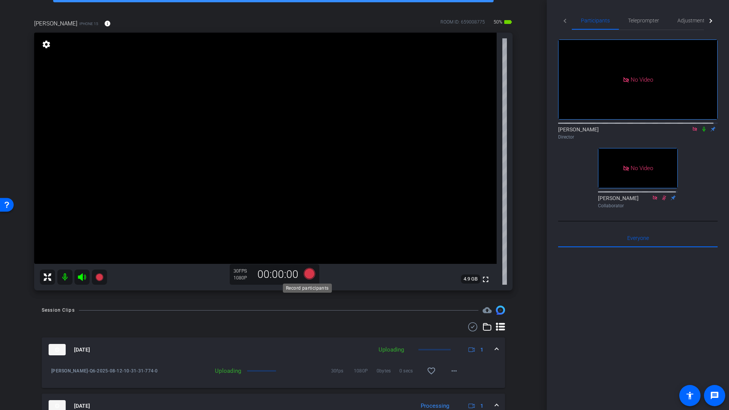
click at [306, 278] on icon at bounding box center [309, 273] width 11 height 11
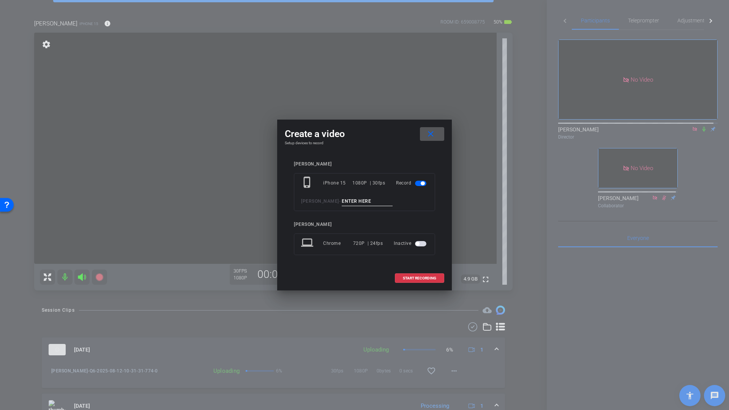
click at [349, 199] on input at bounding box center [367, 201] width 51 height 9
type input "Q7"
click at [422, 277] on span "START RECORDING" at bounding box center [419, 278] width 33 height 4
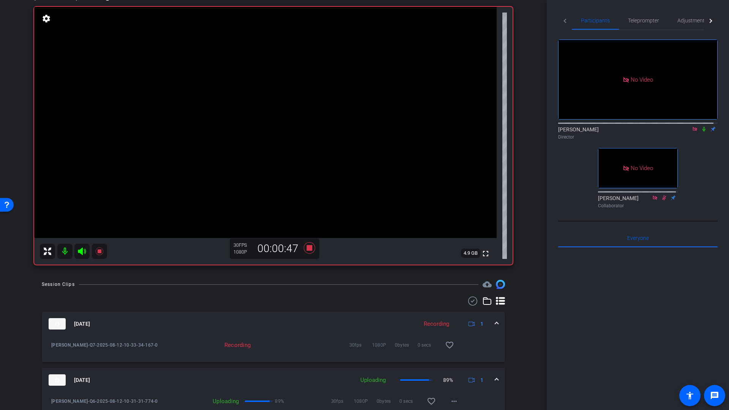
scroll to position [71, 0]
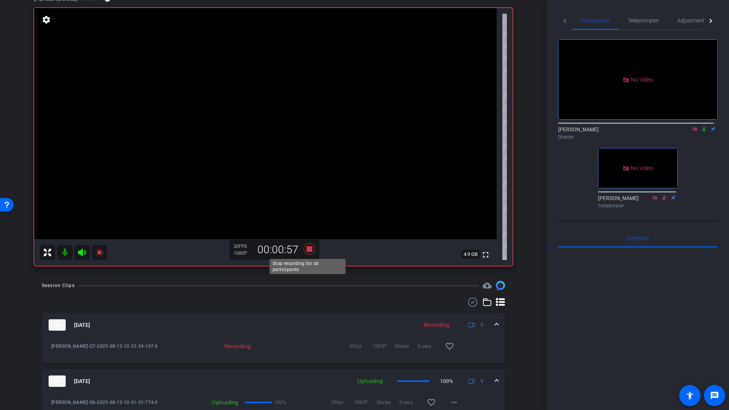
click at [308, 249] on icon at bounding box center [309, 248] width 11 height 11
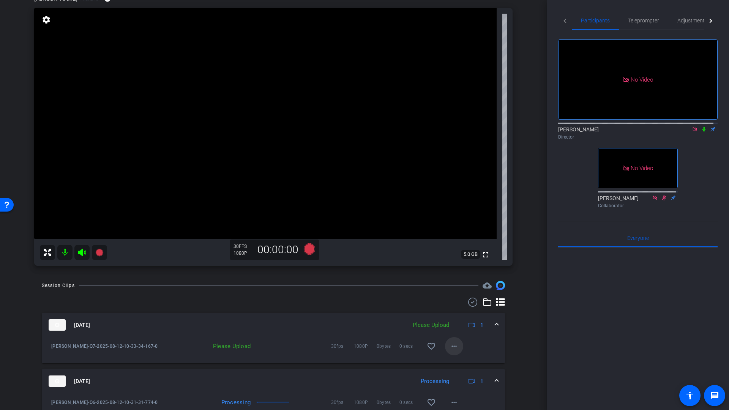
click at [451, 346] on mat-icon "more_horiz" at bounding box center [453, 346] width 9 height 9
click at [458, 361] on span "Upload" at bounding box center [462, 361] width 30 height 9
click at [309, 250] on icon at bounding box center [309, 248] width 11 height 11
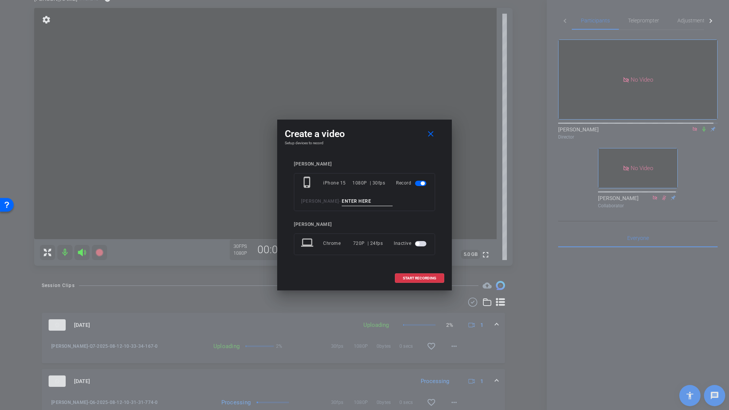
drag, startPoint x: 362, startPoint y: 197, endPoint x: 361, endPoint y: 203, distance: 6.6
click at [361, 203] on input at bounding box center [367, 201] width 51 height 9
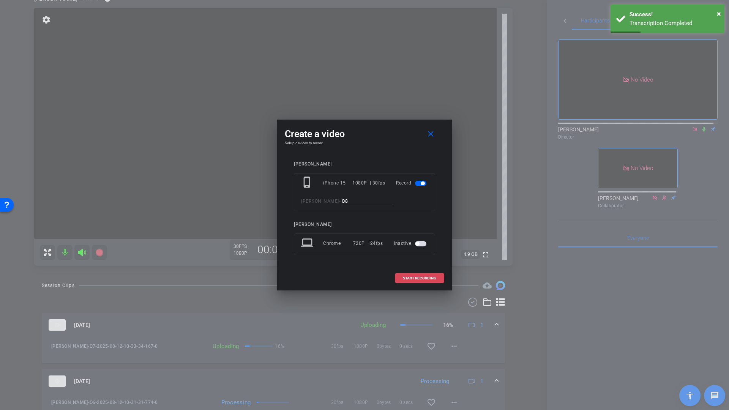
type input "Q8"
click at [411, 280] on span at bounding box center [419, 278] width 49 height 18
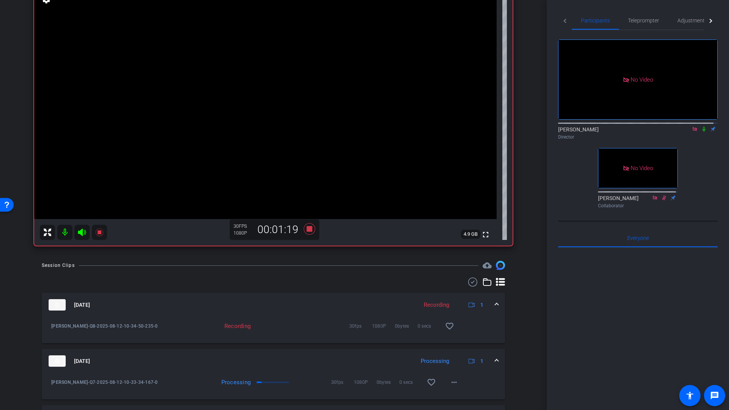
scroll to position [82, 0]
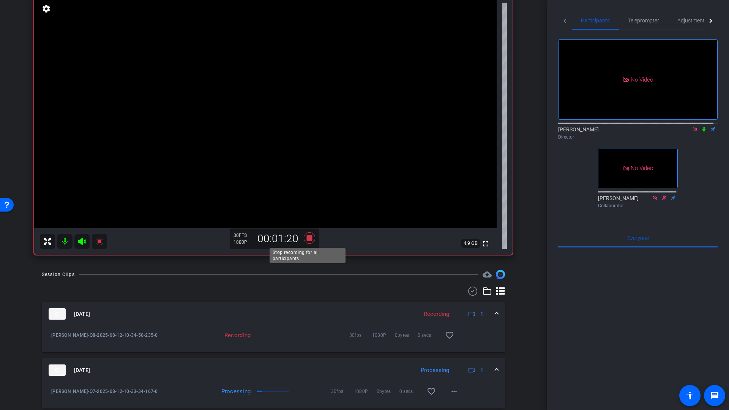
click at [308, 238] on icon at bounding box center [309, 237] width 11 height 11
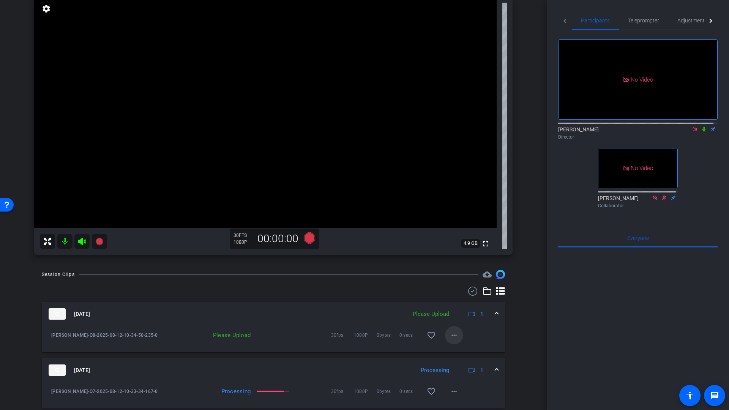
click at [452, 335] on mat-icon "more_horiz" at bounding box center [453, 335] width 9 height 9
click at [463, 353] on span "Upload" at bounding box center [462, 350] width 30 height 9
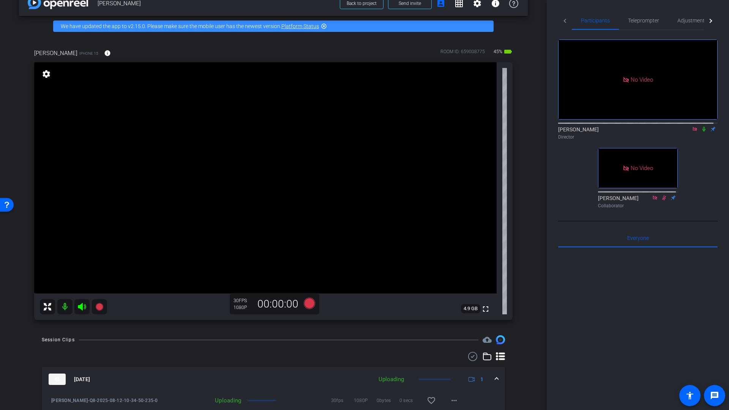
scroll to position [16, 0]
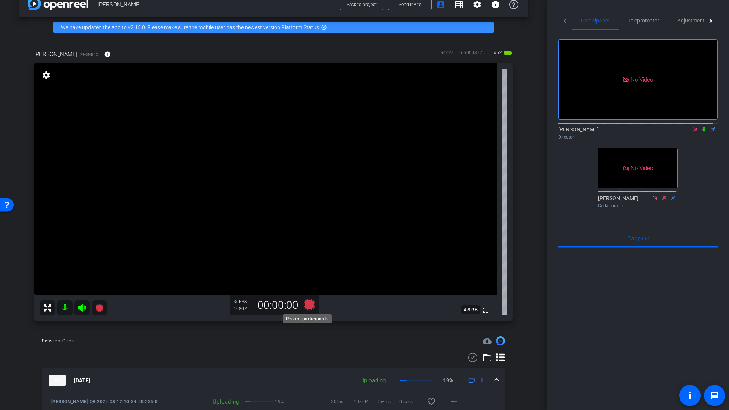
click at [308, 305] on icon at bounding box center [309, 304] width 11 height 11
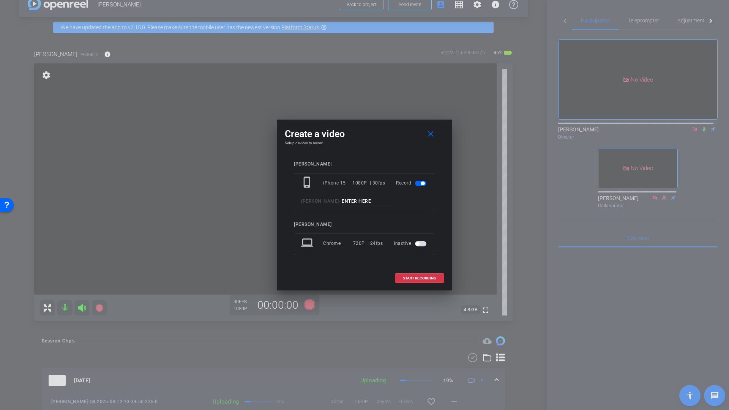
click at [353, 203] on input at bounding box center [367, 201] width 51 height 9
type input "Part 2 Q9"
click at [419, 277] on span "START RECORDING" at bounding box center [419, 278] width 33 height 4
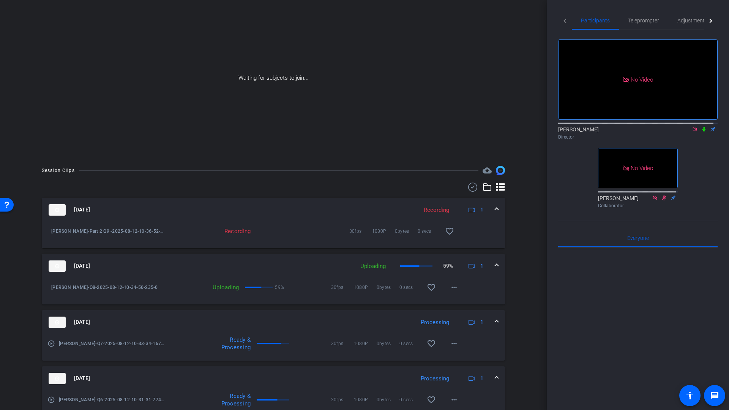
scroll to position [0, 0]
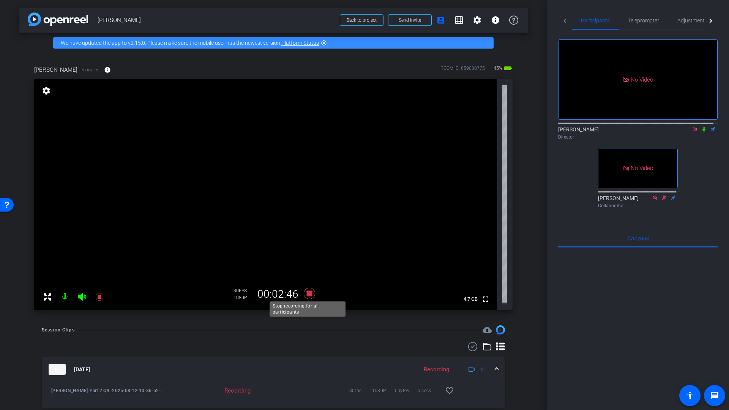
drag, startPoint x: 306, startPoint y: 291, endPoint x: 322, endPoint y: 294, distance: 15.8
click at [306, 291] on icon at bounding box center [309, 293] width 11 height 11
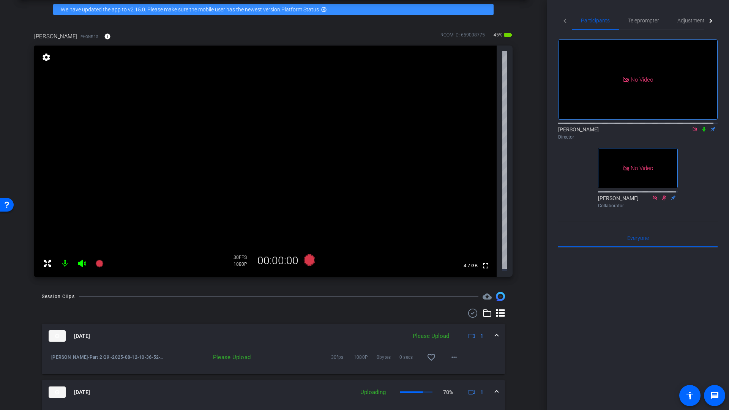
scroll to position [54, 0]
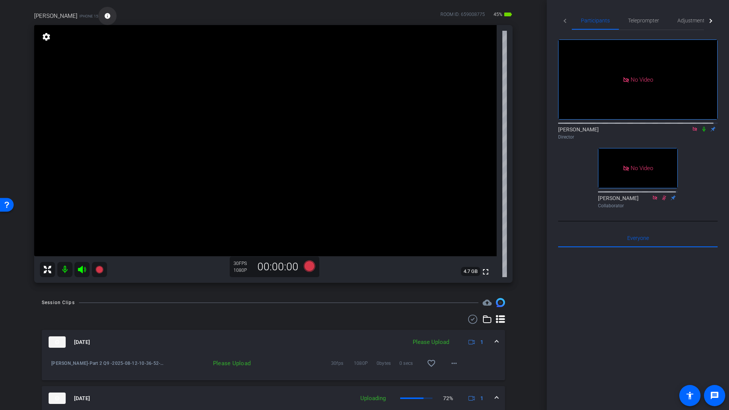
click at [104, 15] on mat-icon "info" at bounding box center [107, 16] width 7 height 7
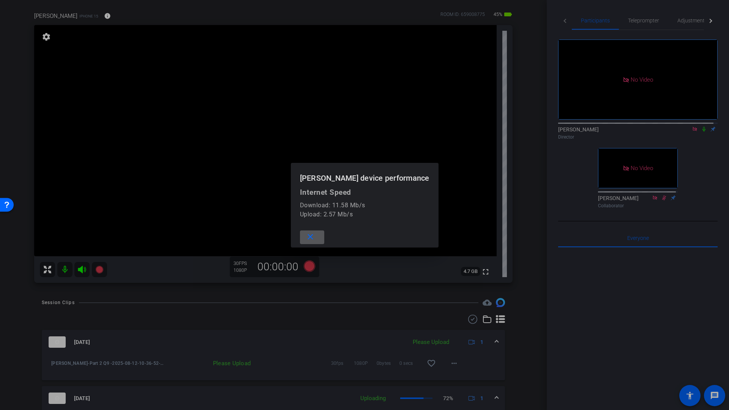
click at [531, 100] on div at bounding box center [364, 205] width 729 height 410
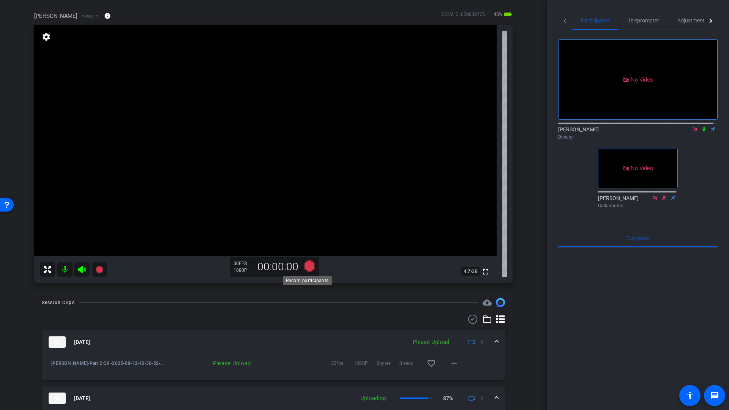
click at [307, 267] on icon at bounding box center [309, 265] width 11 height 11
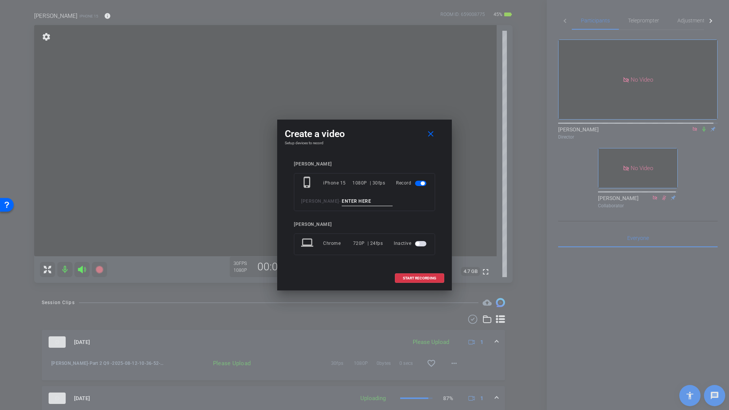
click at [360, 201] on input at bounding box center [367, 201] width 51 height 9
type input "Q9b"
click at [407, 278] on span "START RECORDING" at bounding box center [419, 278] width 33 height 4
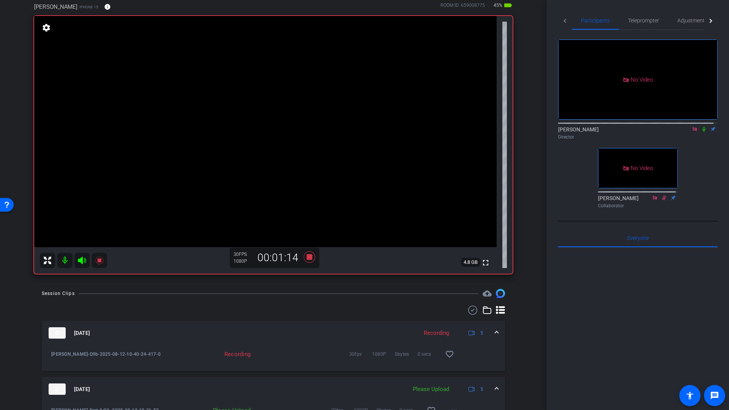
scroll to position [118, 0]
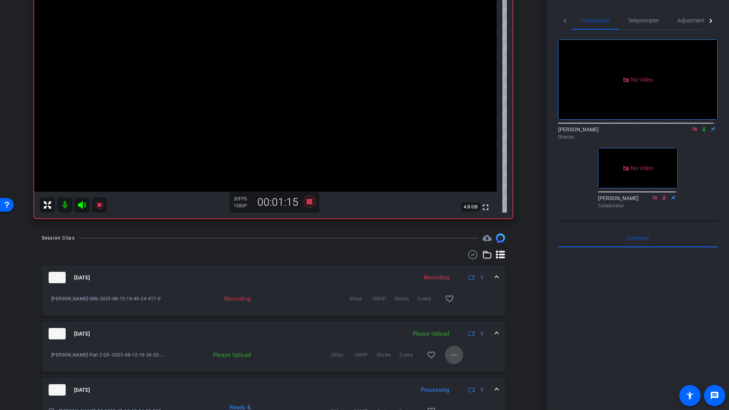
click at [449, 355] on mat-icon "more_horiz" at bounding box center [453, 354] width 9 height 9
click at [453, 370] on span "Upload" at bounding box center [462, 370] width 30 height 9
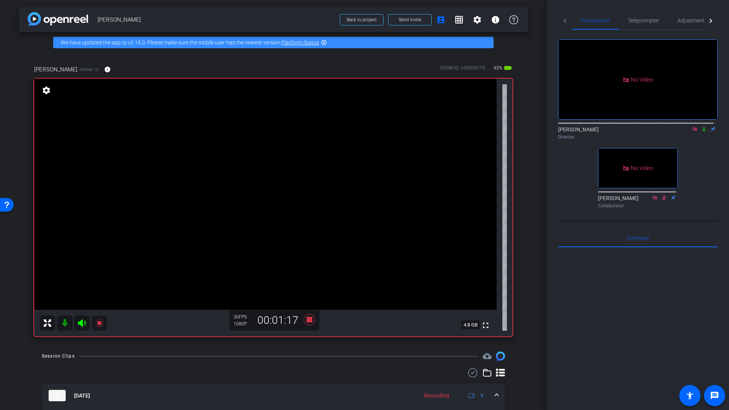
scroll to position [0, 0]
click at [306, 320] on icon at bounding box center [309, 319] width 11 height 11
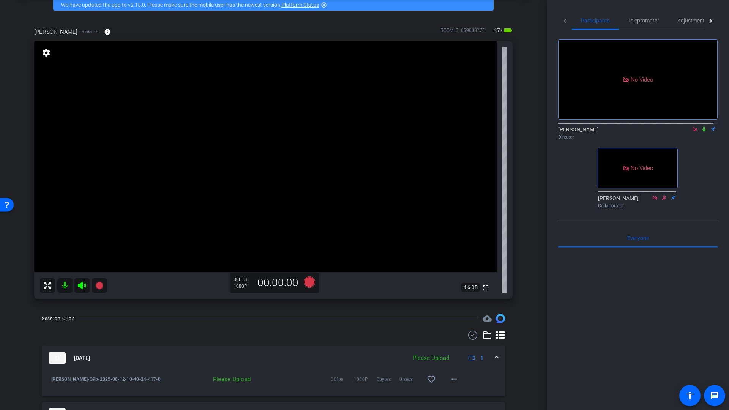
scroll to position [27, 0]
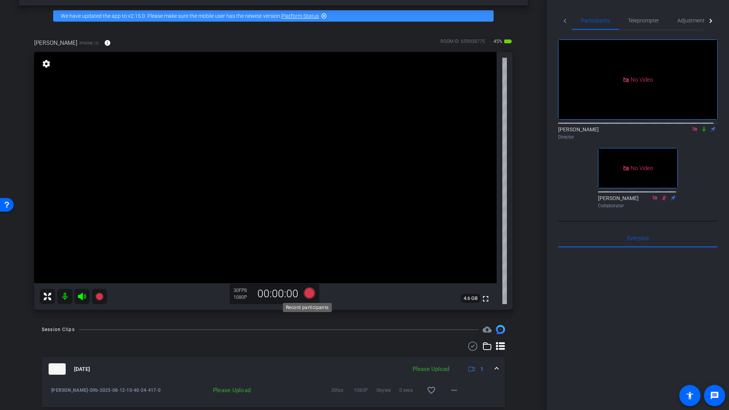
click at [305, 294] on icon at bounding box center [309, 292] width 11 height 11
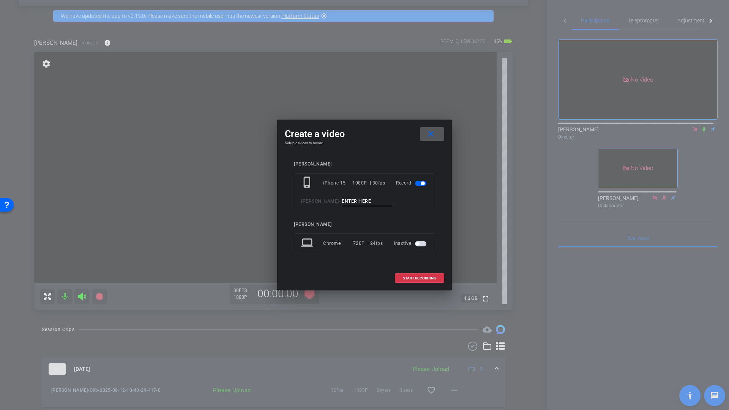
click at [357, 203] on input at bounding box center [367, 201] width 51 height 9
type input "Q11"
click at [422, 278] on span "START RECORDING" at bounding box center [419, 278] width 33 height 4
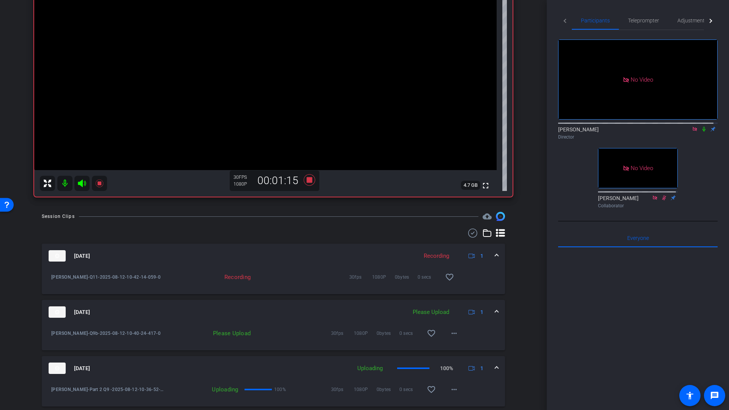
scroll to position [160, 0]
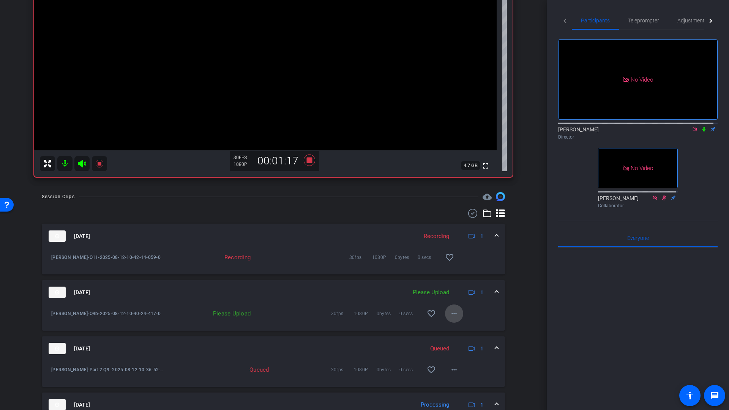
click at [449, 315] on mat-icon "more_horiz" at bounding box center [453, 313] width 9 height 9
click at [453, 329] on span "Upload" at bounding box center [462, 329] width 30 height 9
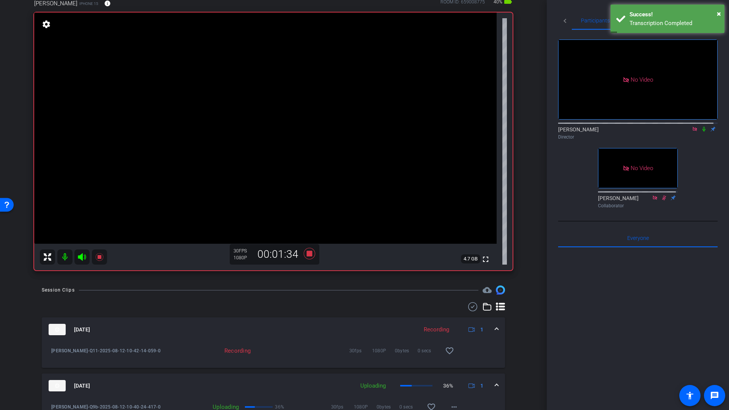
scroll to position [48, 0]
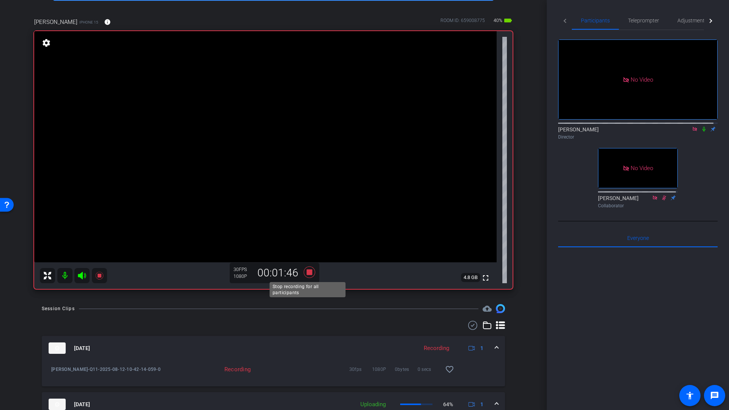
click at [308, 272] on icon at bounding box center [309, 271] width 11 height 11
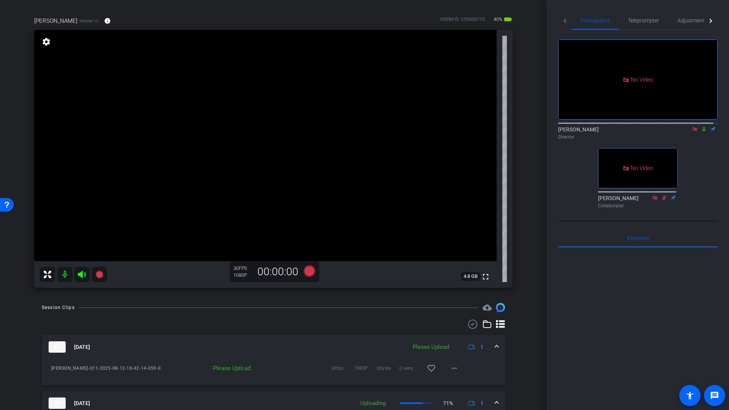
scroll to position [35, 0]
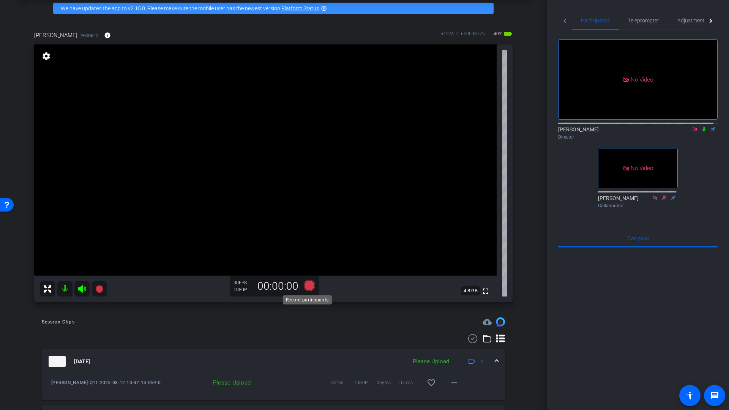
click at [307, 286] on icon at bounding box center [309, 285] width 11 height 11
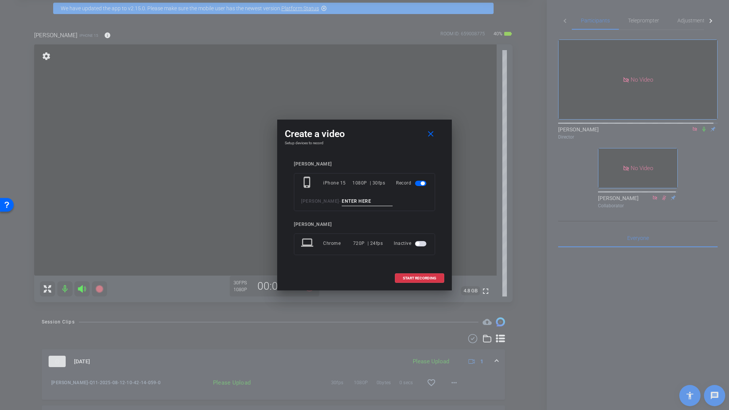
click at [367, 203] on input at bounding box center [367, 201] width 51 height 9
type input "Q12"
click at [419, 278] on span "START RECORDING" at bounding box center [419, 278] width 33 height 4
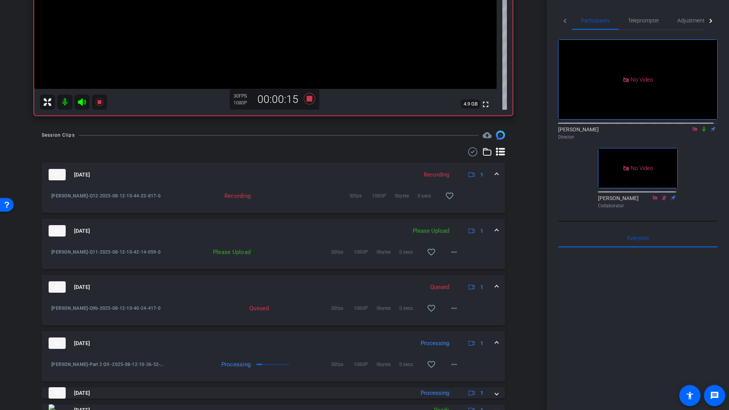
scroll to position [199, 0]
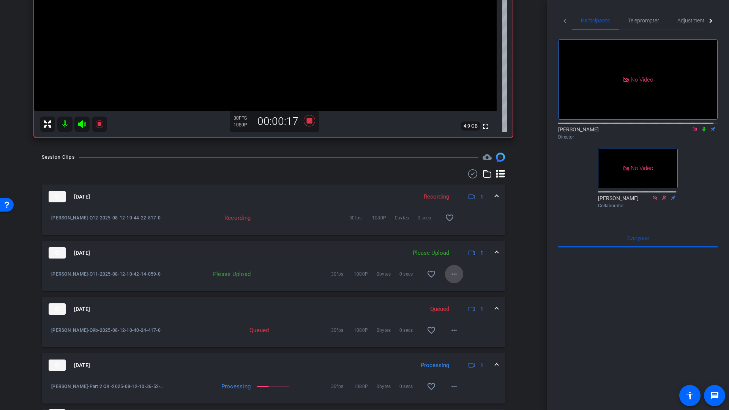
click at [449, 273] on mat-icon "more_horiz" at bounding box center [453, 273] width 9 height 9
click at [455, 289] on span "Upload" at bounding box center [462, 289] width 30 height 9
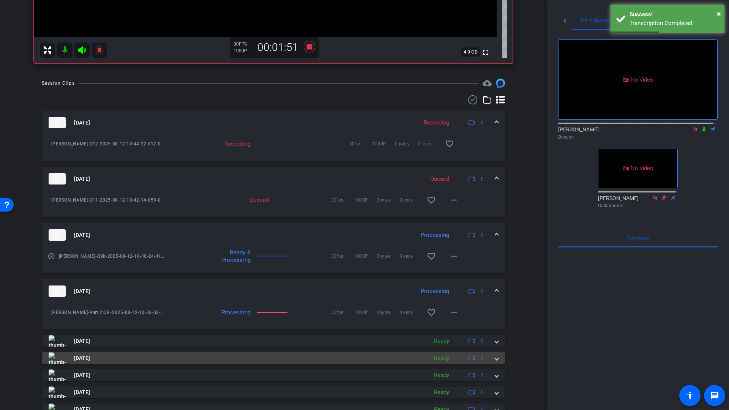
scroll to position [322, 0]
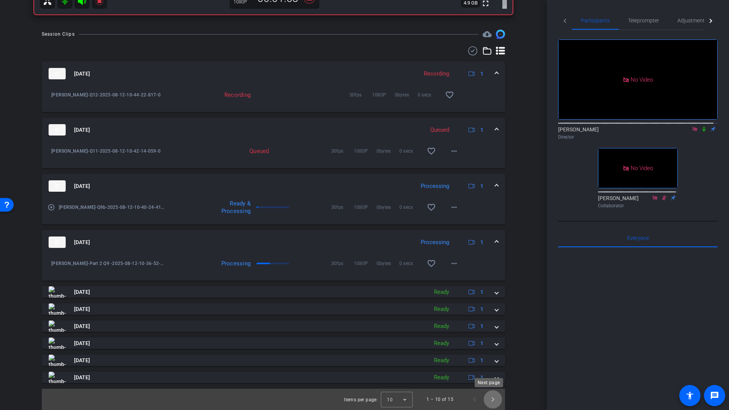
click at [489, 399] on span "Next page" at bounding box center [492, 399] width 18 height 18
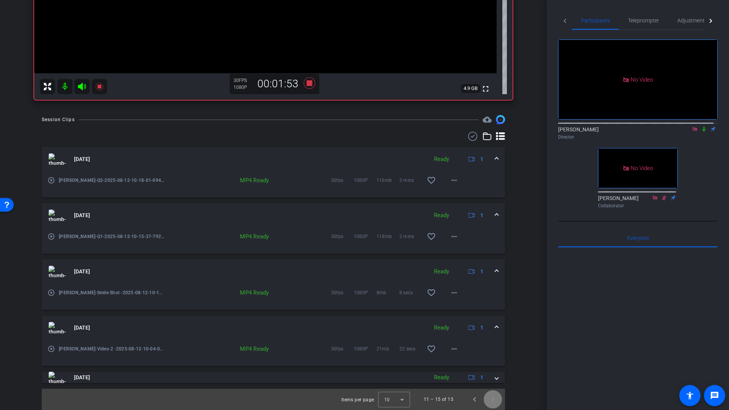
scroll to position [237, 0]
click at [471, 399] on span "Previous page" at bounding box center [474, 399] width 18 height 18
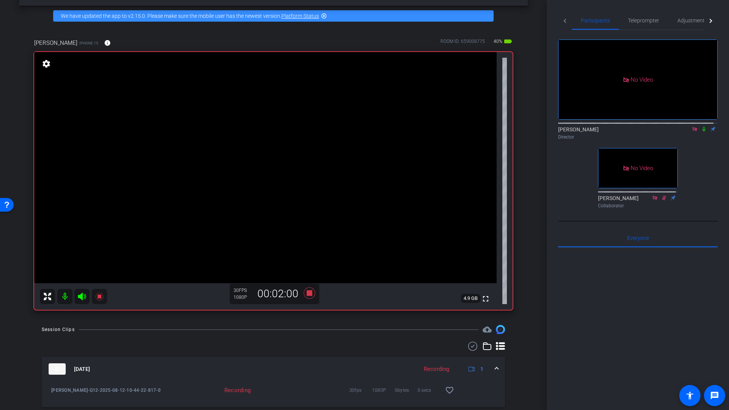
scroll to position [26, 0]
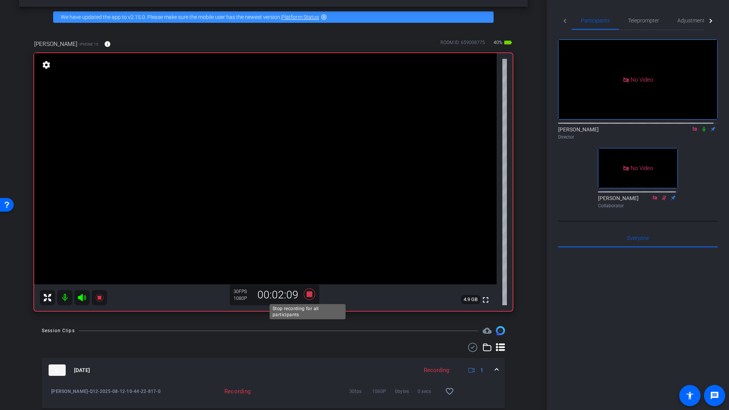
click at [308, 293] on icon at bounding box center [309, 293] width 11 height 11
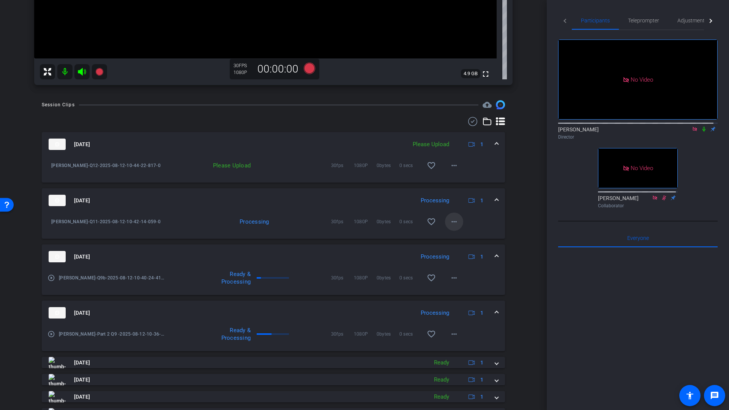
scroll to position [204, 0]
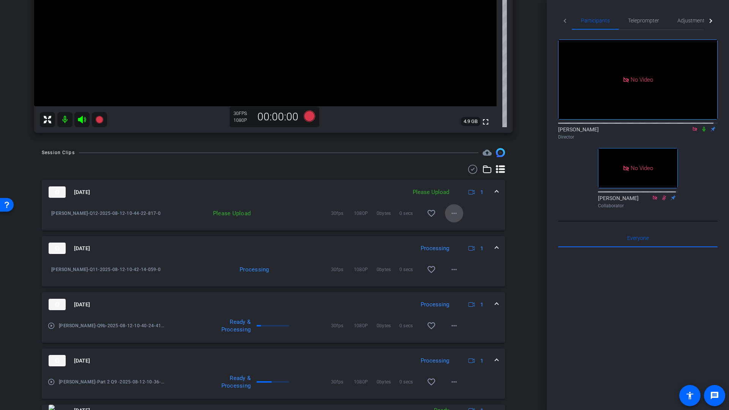
click at [449, 214] on mat-icon "more_horiz" at bounding box center [453, 213] width 9 height 9
click at [454, 231] on span "Upload" at bounding box center [462, 229] width 30 height 9
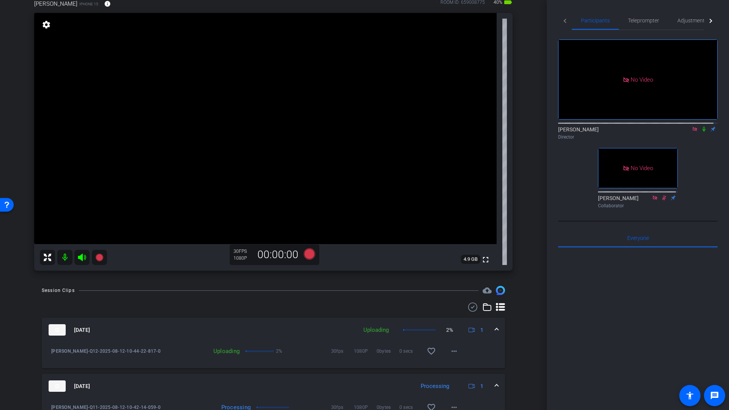
scroll to position [20, 0]
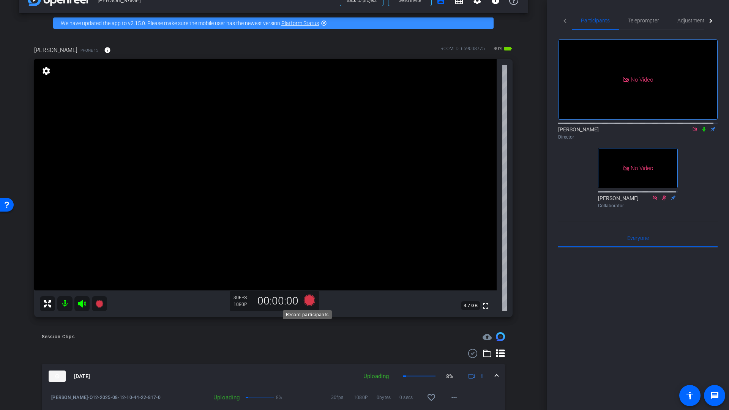
click at [308, 301] on icon at bounding box center [309, 299] width 11 height 11
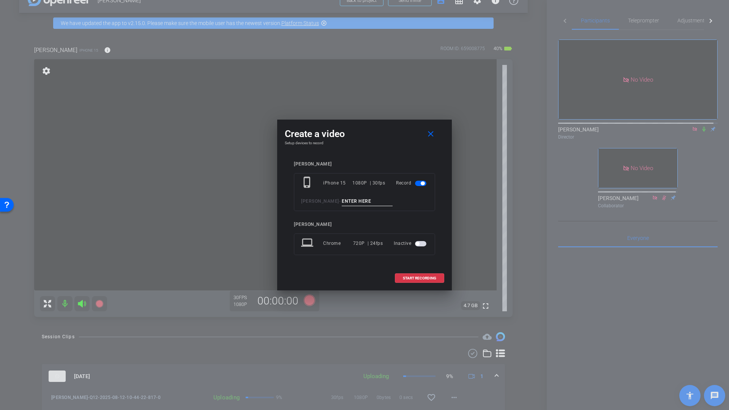
click at [352, 200] on input at bounding box center [367, 201] width 51 height 9
type input "Q14"
click at [407, 278] on span "START RECORDING" at bounding box center [419, 278] width 33 height 4
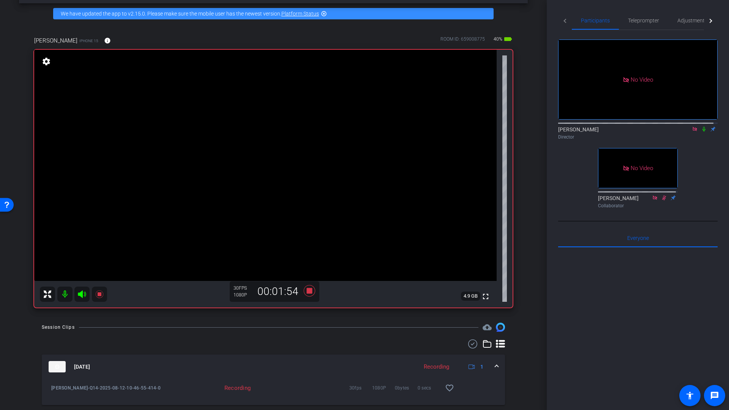
scroll to position [30, 0]
click at [310, 291] on icon at bounding box center [309, 290] width 11 height 11
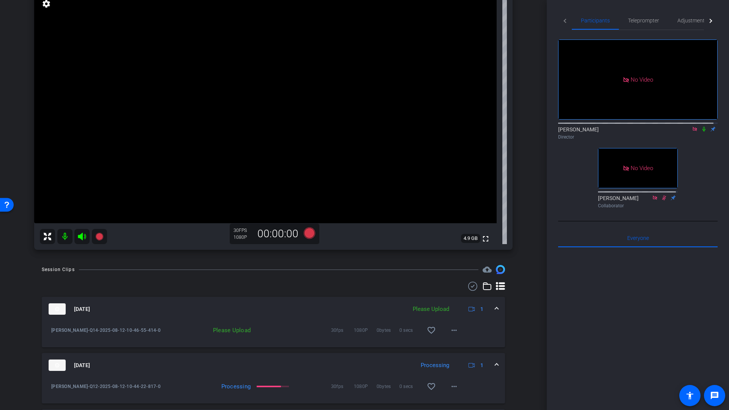
scroll to position [95, 0]
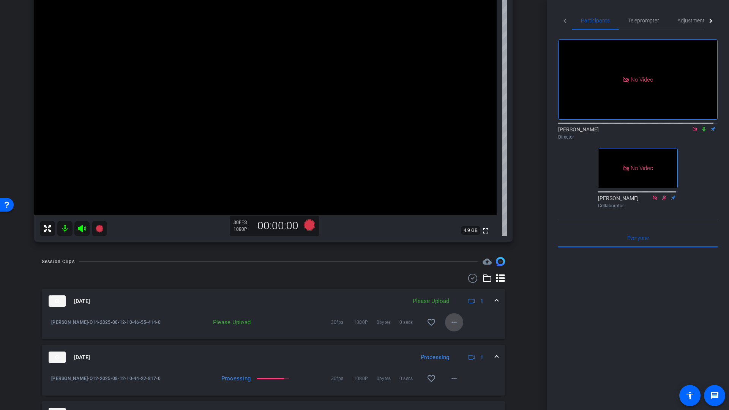
click at [450, 324] on mat-icon "more_horiz" at bounding box center [453, 322] width 9 height 9
click at [455, 338] on span "Upload" at bounding box center [462, 338] width 30 height 9
click at [309, 225] on icon at bounding box center [309, 224] width 11 height 11
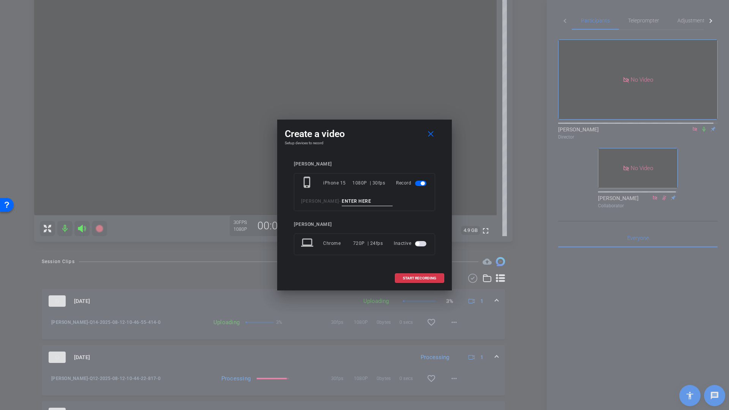
click at [355, 204] on input at bounding box center [367, 201] width 51 height 9
type input "Testimonial"
click at [404, 278] on span "START RECORDING" at bounding box center [419, 278] width 33 height 4
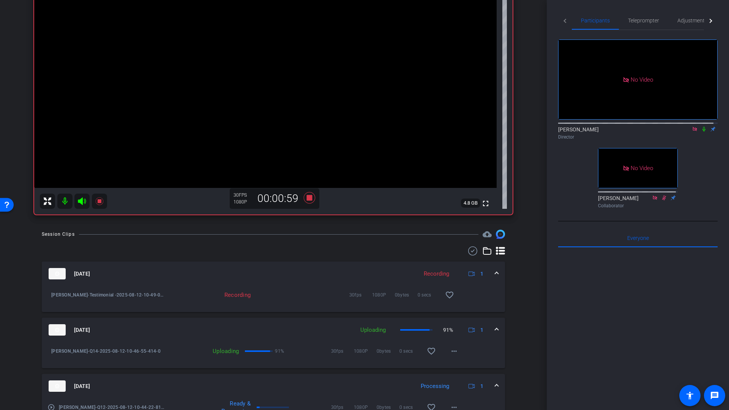
scroll to position [120, 0]
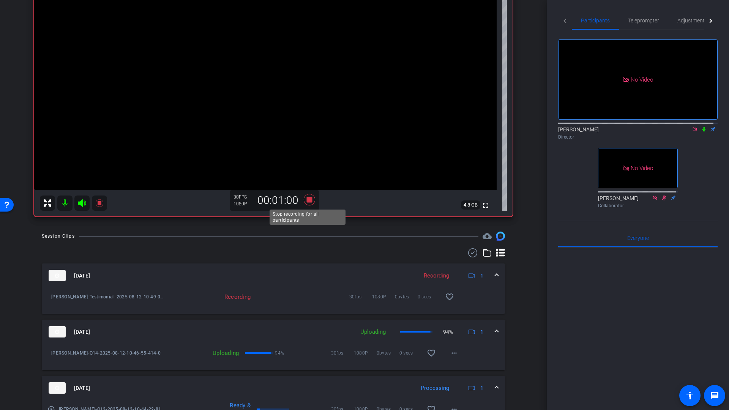
drag, startPoint x: 307, startPoint y: 198, endPoint x: 349, endPoint y: 227, distance: 50.9
click at [308, 198] on icon at bounding box center [309, 199] width 11 height 11
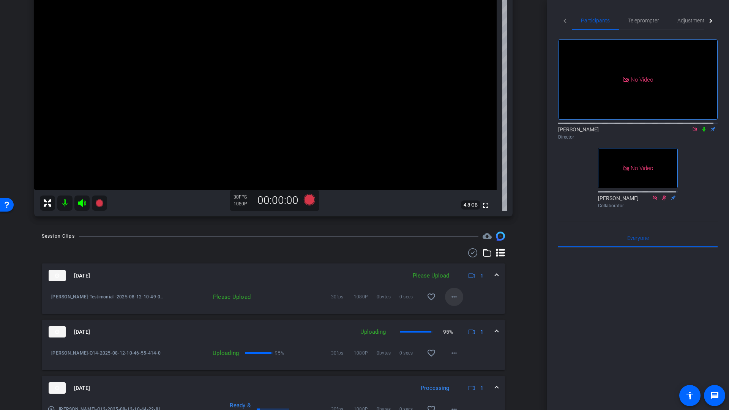
click at [450, 297] on mat-icon "more_horiz" at bounding box center [453, 296] width 9 height 9
click at [452, 311] on span "Upload" at bounding box center [462, 312] width 30 height 9
click at [692, 131] on icon at bounding box center [694, 129] width 4 height 4
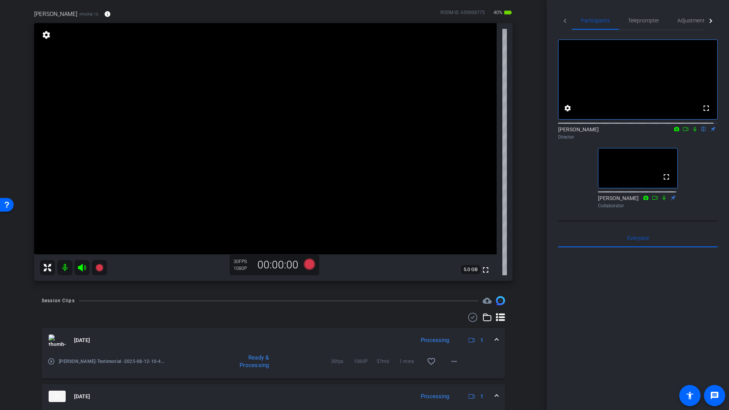
scroll to position [53, 0]
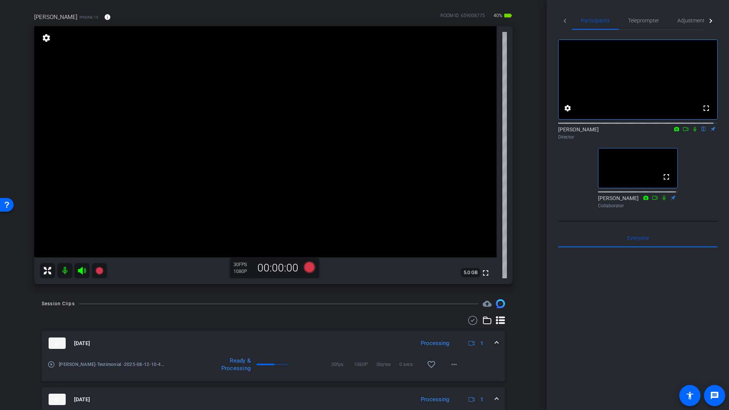
click at [61, 268] on mat-icon at bounding box center [64, 270] width 15 height 15
click at [81, 271] on icon at bounding box center [82, 271] width 8 height 8
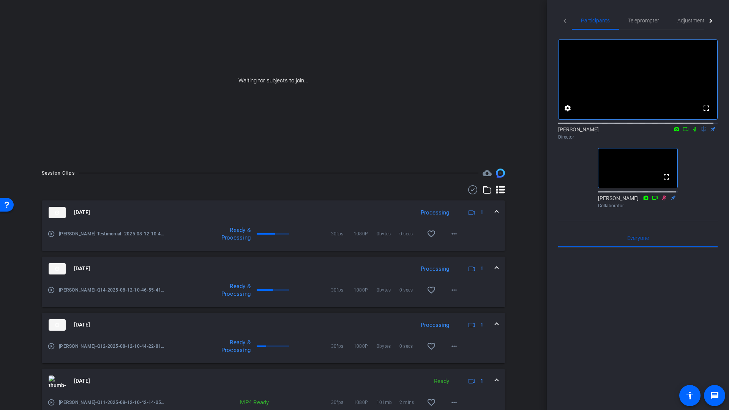
scroll to position [0, 0]
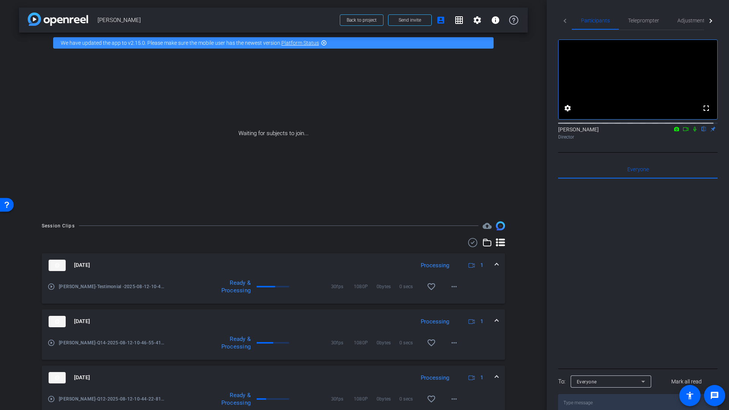
click at [683, 131] on icon at bounding box center [685, 129] width 5 height 4
drag, startPoint x: 699, startPoint y: 136, endPoint x: 705, endPoint y: 144, distance: 10.3
click at [700, 132] on icon at bounding box center [703, 128] width 6 height 5
